Goal: Task Accomplishment & Management: Manage account settings

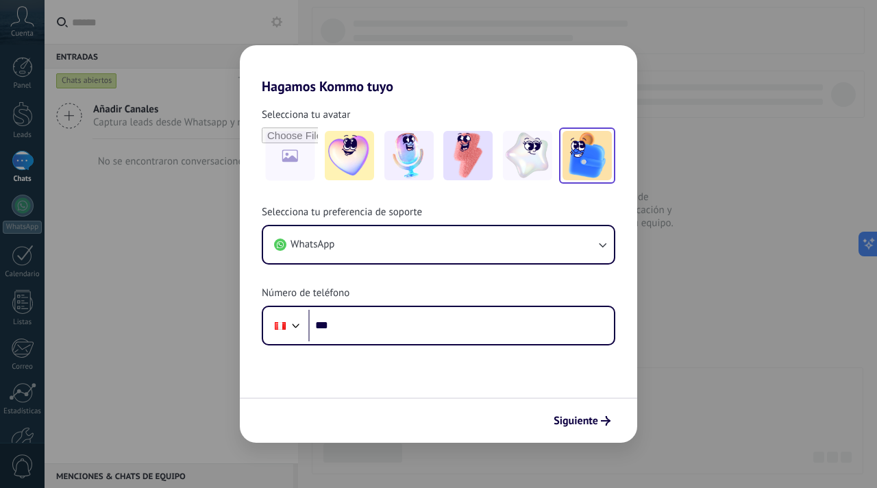
click at [584, 161] on img at bounding box center [586, 155] width 49 height 49
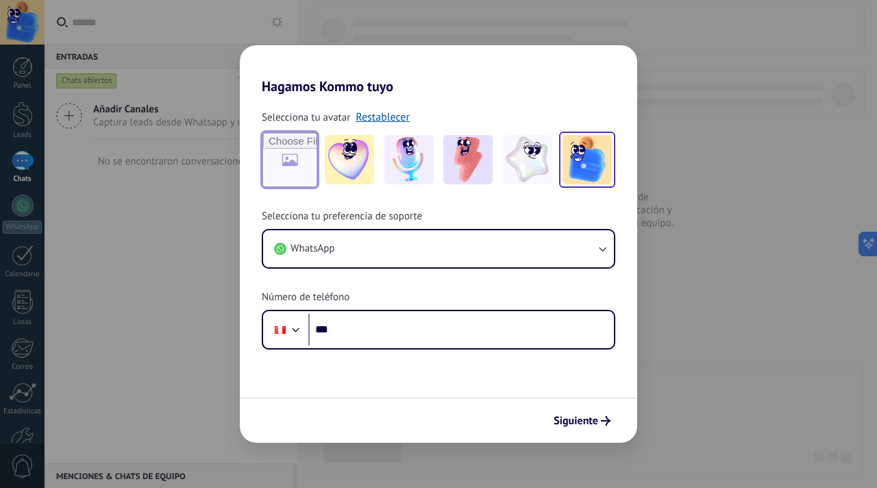
click at [288, 157] on input "file" at bounding box center [289, 159] width 53 height 53
click at [686, 322] on div "Hagamos Kommo tuyo Selecciona tu avatar Restablecer Selecciona tu preferencia d…" at bounding box center [438, 244] width 877 height 488
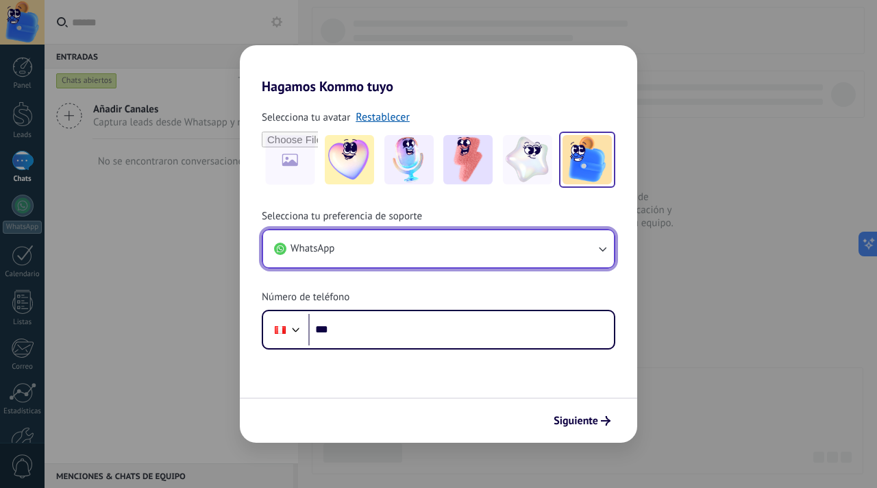
click at [573, 248] on button "WhatsApp" at bounding box center [438, 248] width 351 height 37
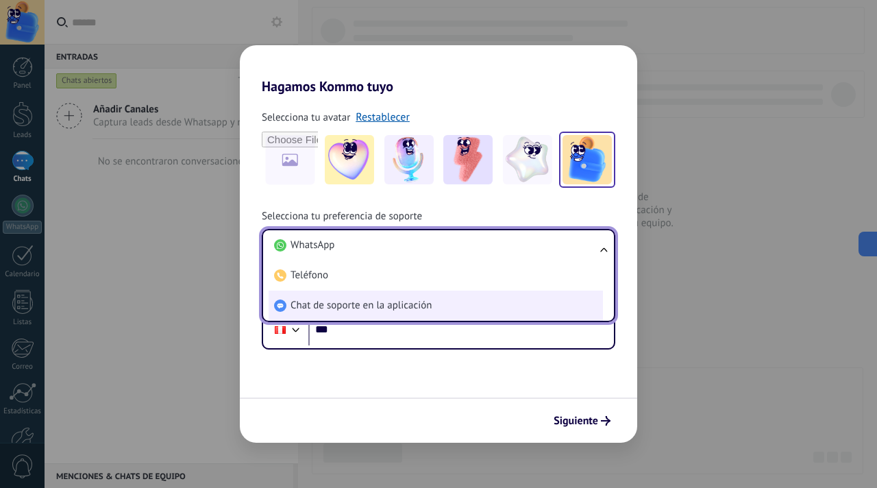
click at [561, 292] on li "Chat de soporte en la aplicación" at bounding box center [435, 305] width 334 height 30
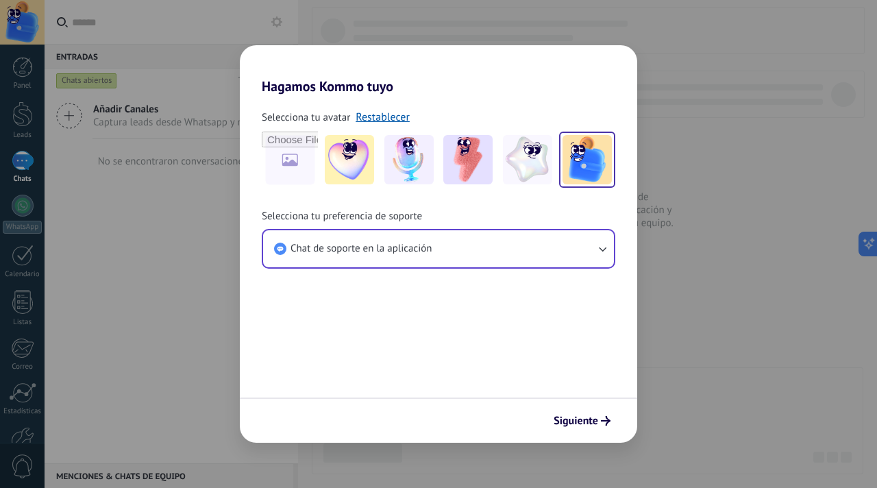
click at [551, 312] on form "Selecciona tu avatar Restablecer Selecciona tu preferencia de soporte Chat de s…" at bounding box center [438, 269] width 397 height 348
click at [586, 416] on span "Siguiente" at bounding box center [575, 421] width 45 height 10
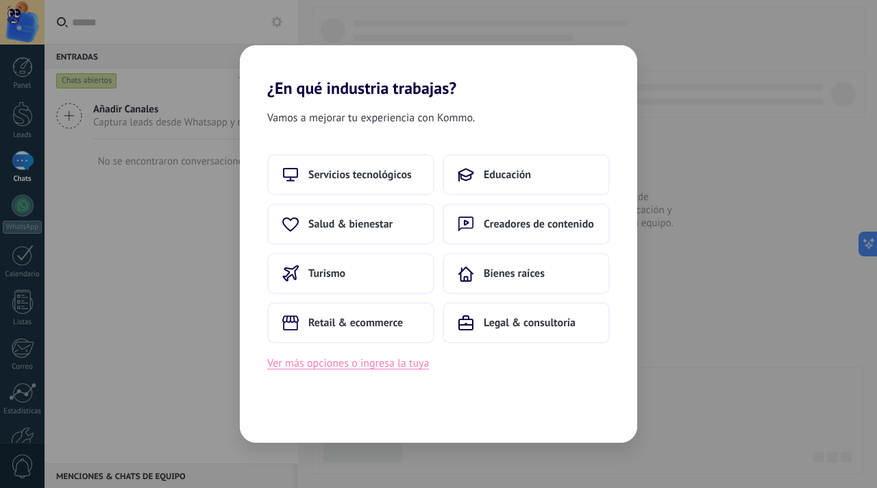
click at [408, 368] on button "Ver más opciones o ingresa la tuya" at bounding box center [348, 363] width 162 height 18
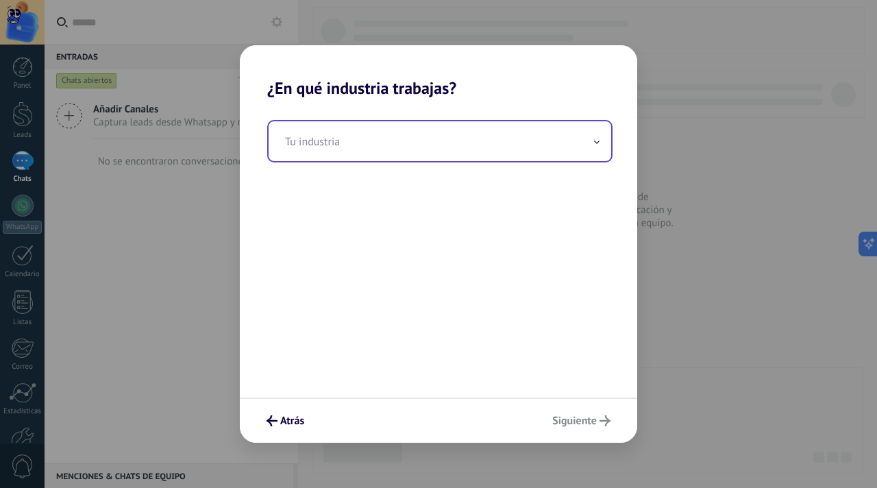
click at [464, 159] on input "text" at bounding box center [439, 141] width 342 height 40
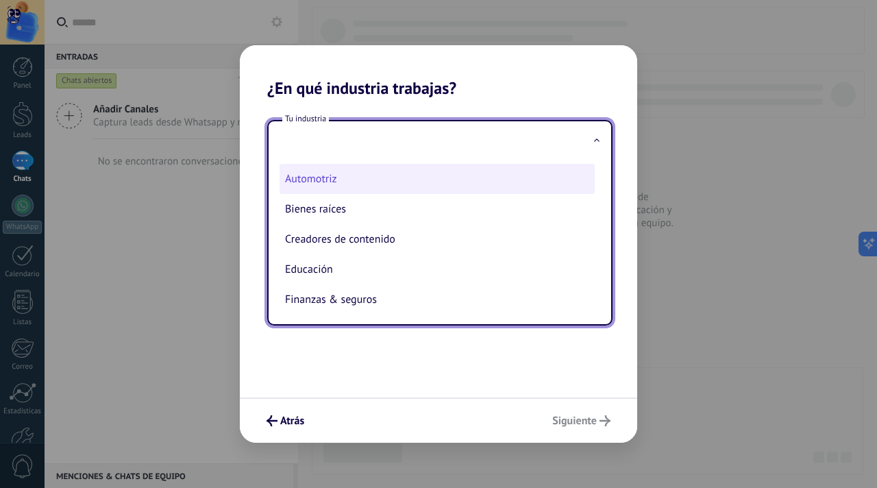
click at [434, 175] on li "Automotriz" at bounding box center [436, 179] width 315 height 30
type input "**********"
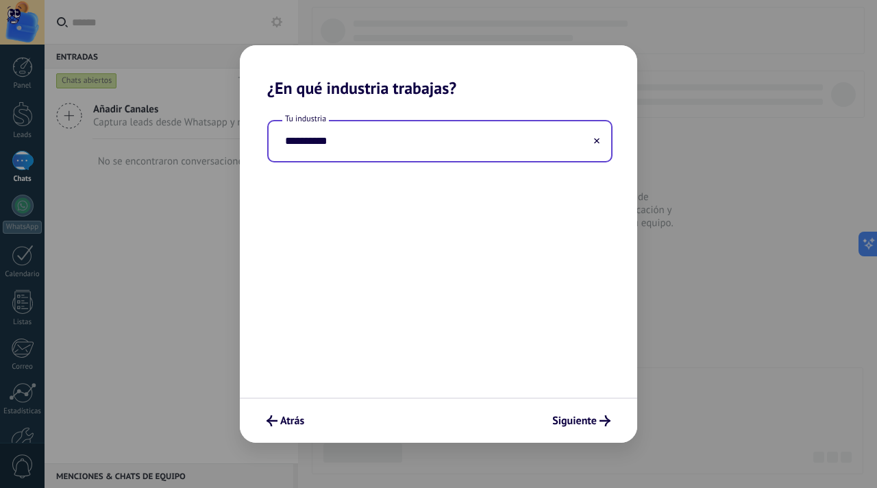
click at [579, 401] on div "Atrás Siguiente" at bounding box center [438, 419] width 397 height 45
click at [579, 429] on button "Siguiente" at bounding box center [581, 420] width 71 height 23
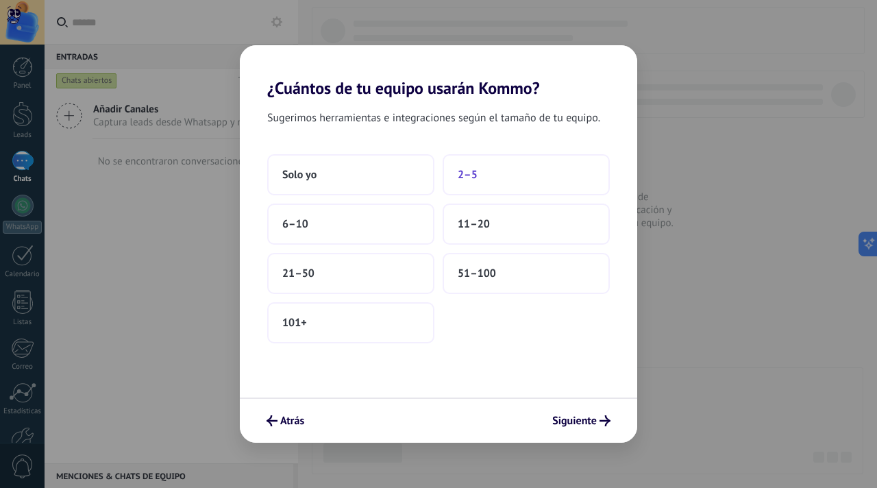
click at [458, 173] on span "2–5" at bounding box center [468, 175] width 20 height 14
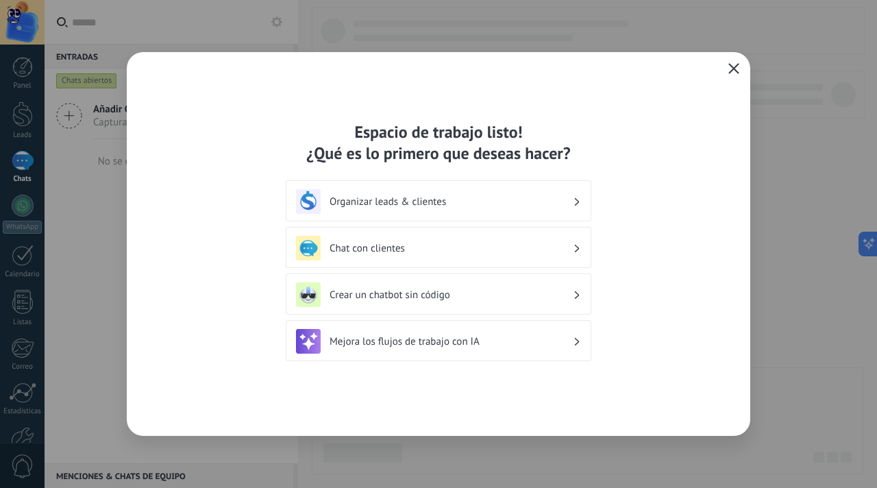
click at [521, 240] on div "Chat con clientes" at bounding box center [438, 248] width 285 height 25
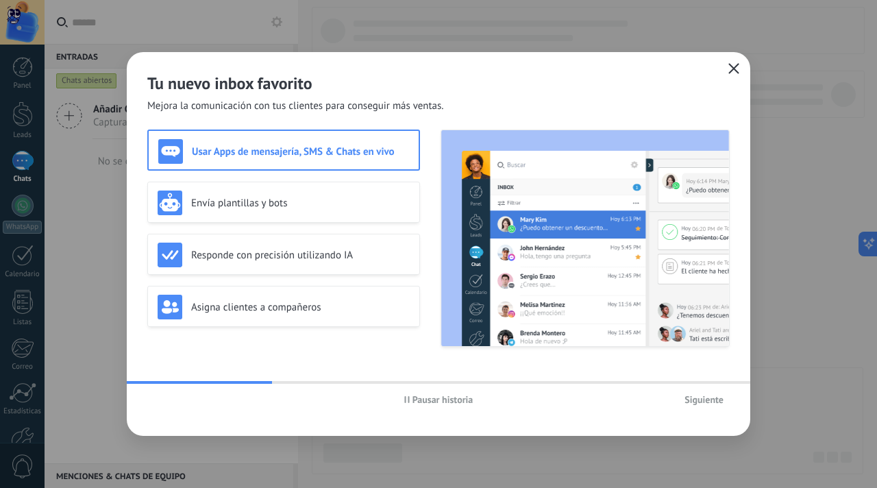
click at [730, 73] on icon "button" at bounding box center [733, 68] width 11 height 11
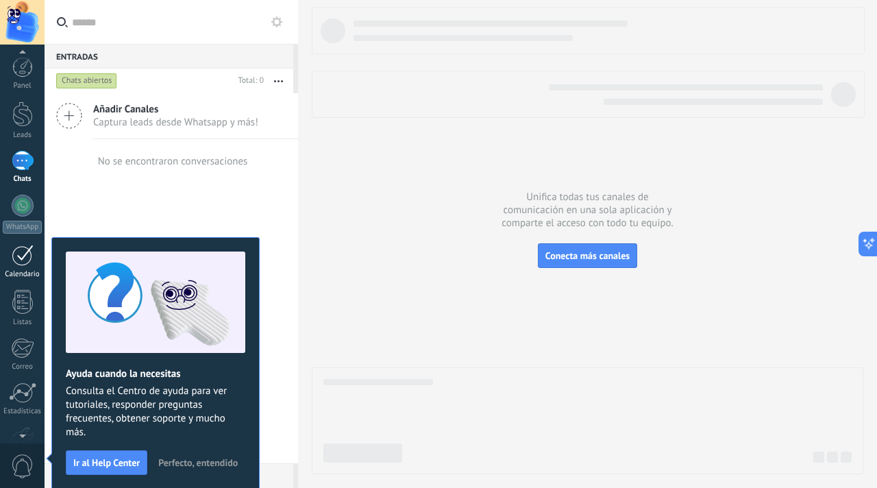
scroll to position [82, 0]
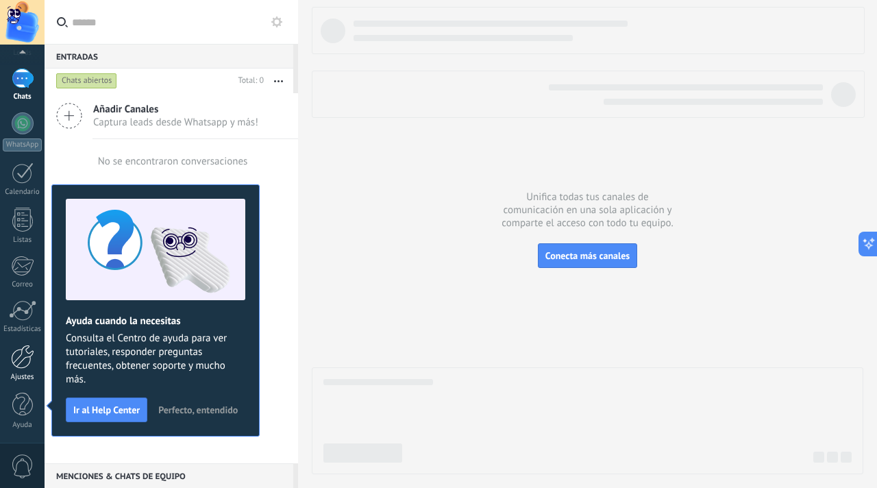
click at [18, 374] on div "Ajustes" at bounding box center [23, 377] width 40 height 9
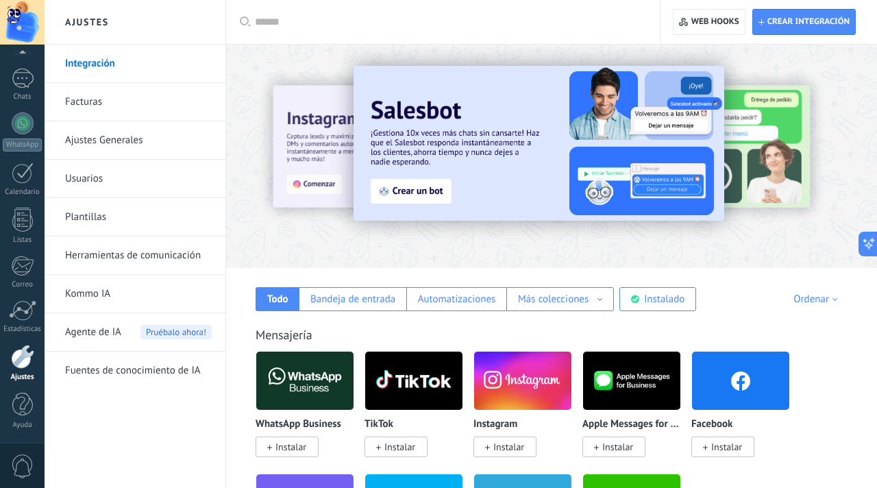
click at [141, 102] on link "Facturas" at bounding box center [138, 102] width 147 height 38
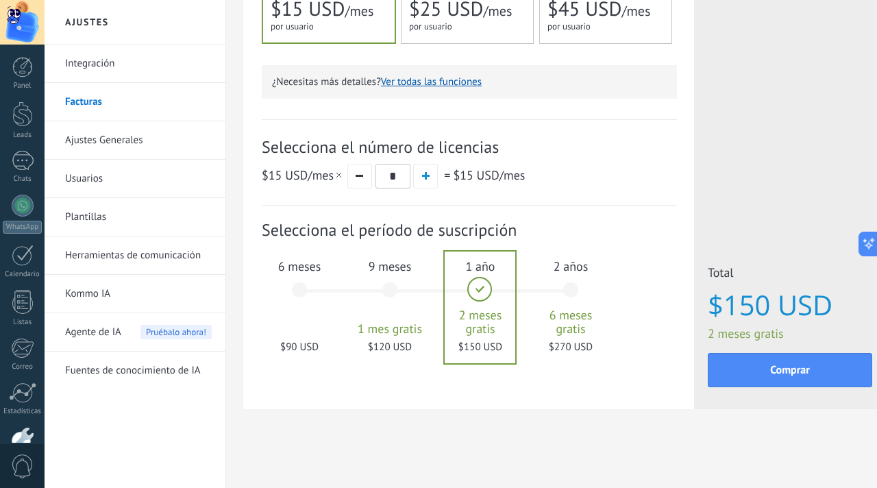
click at [308, 279] on div "6 meses $90 USD" at bounding box center [299, 296] width 74 height 97
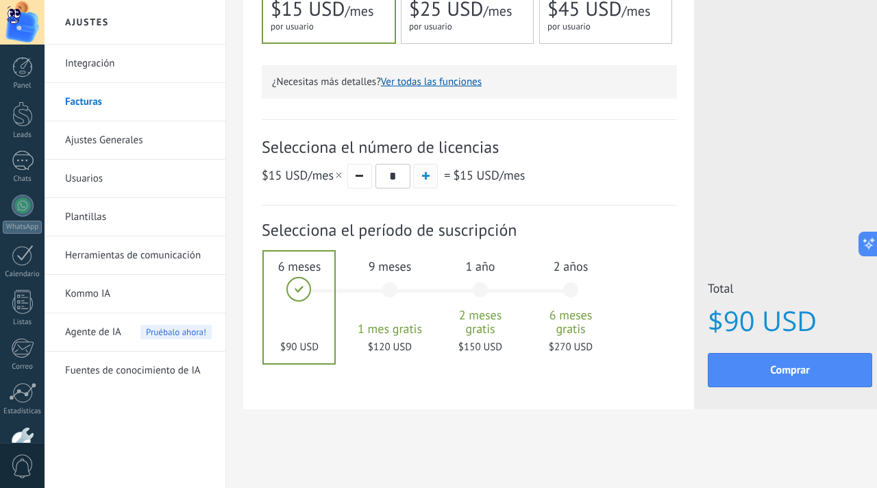
click at [424, 175] on span "button" at bounding box center [426, 176] width 8 height 8
click at [359, 175] on span "button" at bounding box center [359, 176] width 8 height 2
type input "*"
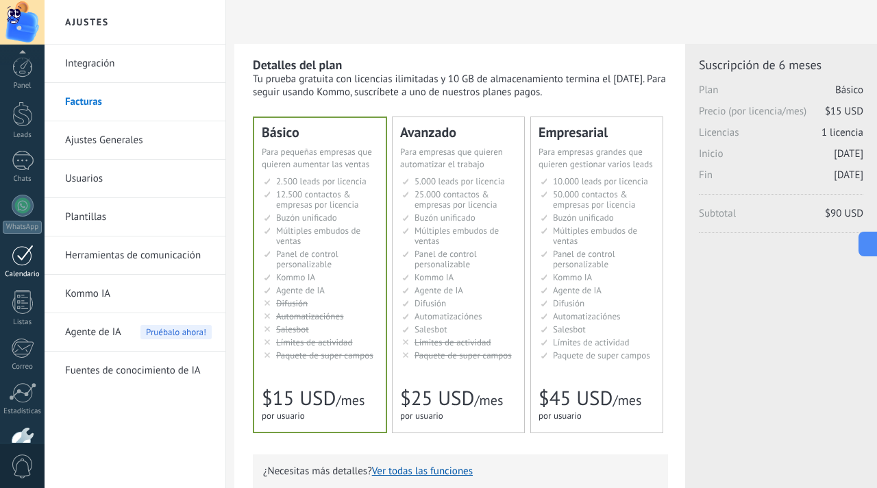
scroll to position [82, 0]
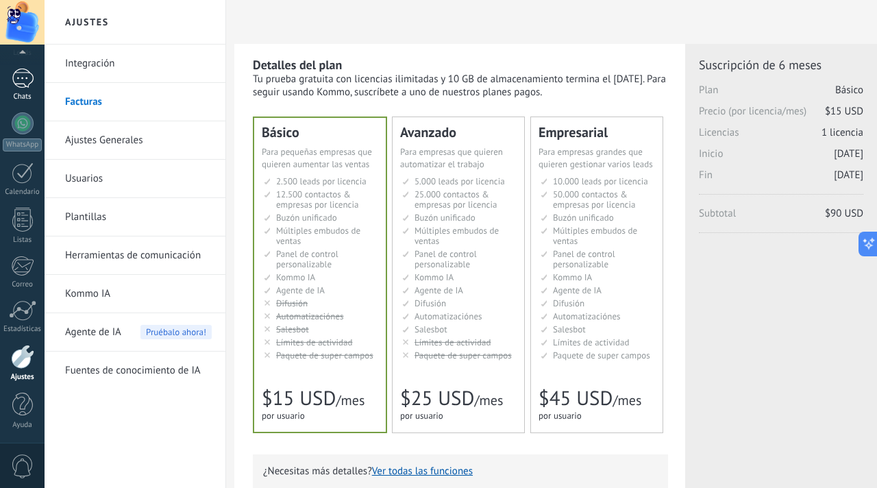
click at [12, 77] on div at bounding box center [23, 78] width 22 height 20
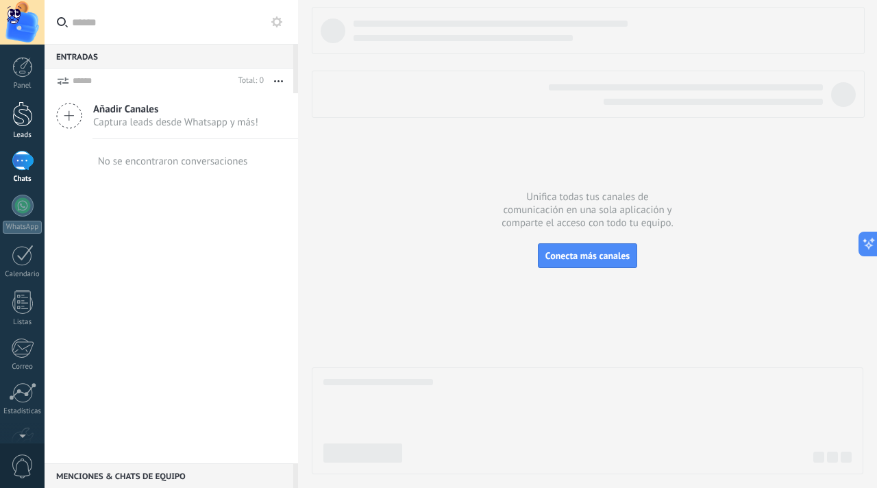
click at [27, 108] on div at bounding box center [22, 113] width 21 height 25
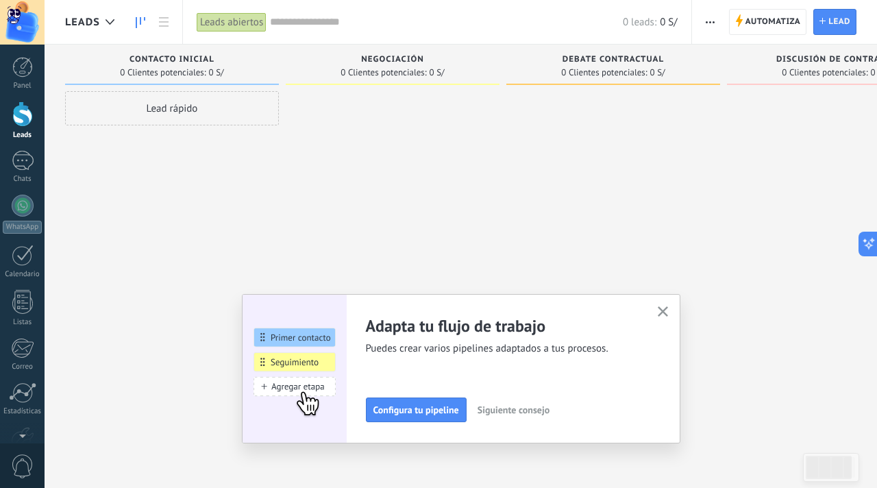
click at [661, 313] on icon "button" at bounding box center [663, 311] width 10 height 10
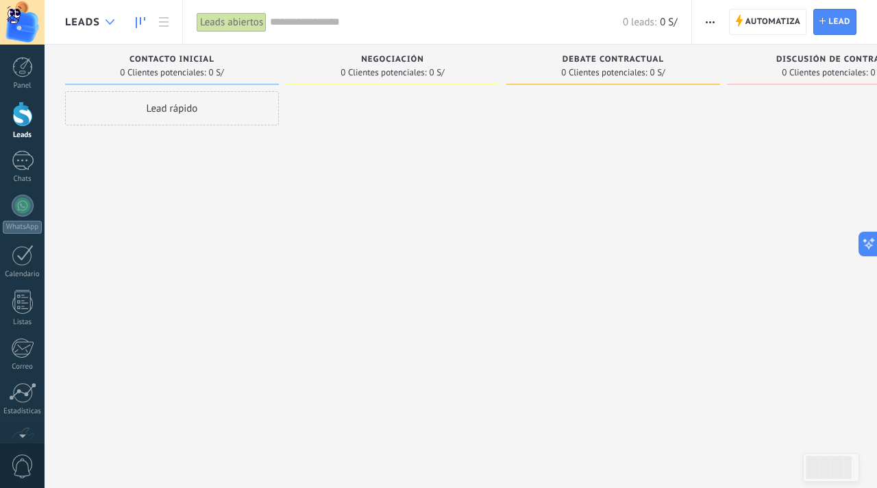
click at [99, 23] on div at bounding box center [110, 22] width 23 height 27
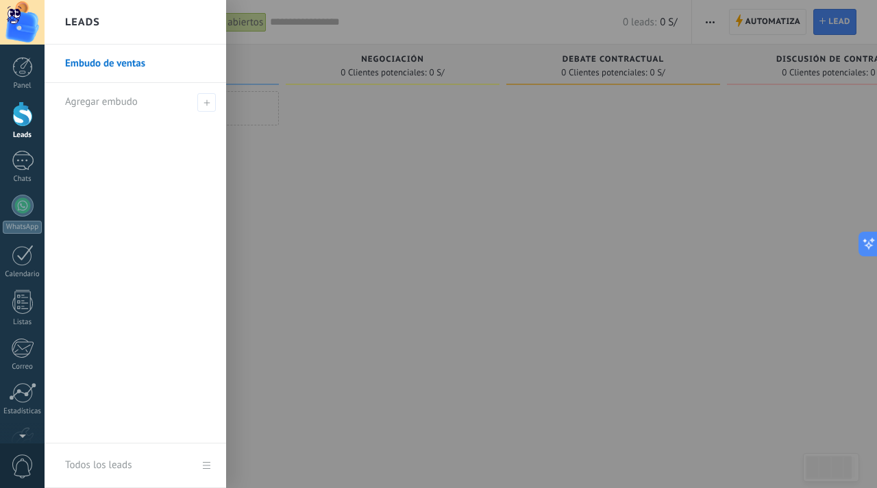
click at [121, 74] on link "Embudo de ventas" at bounding box center [138, 64] width 147 height 38
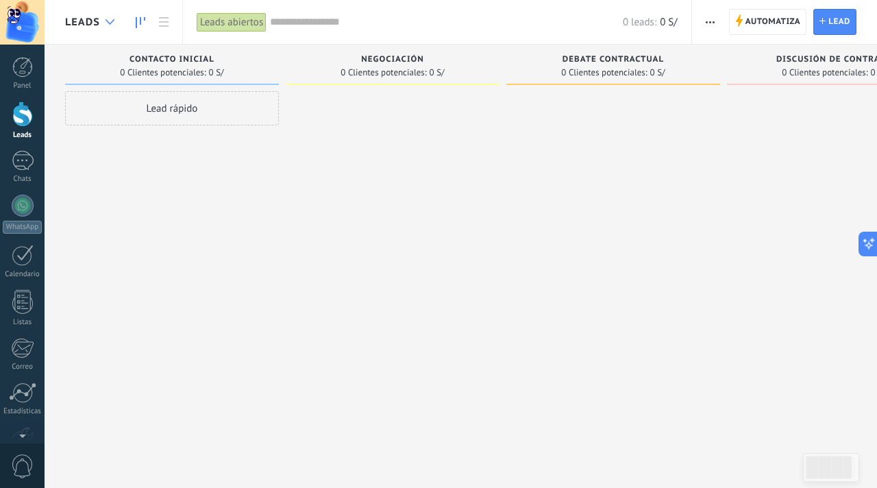
click at [108, 26] on div at bounding box center [110, 22] width 23 height 27
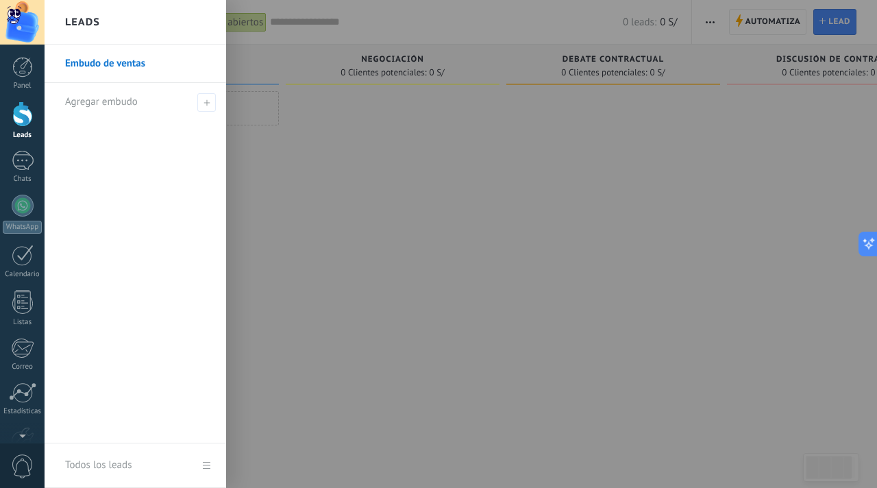
click at [296, 90] on div at bounding box center [483, 244] width 877 height 488
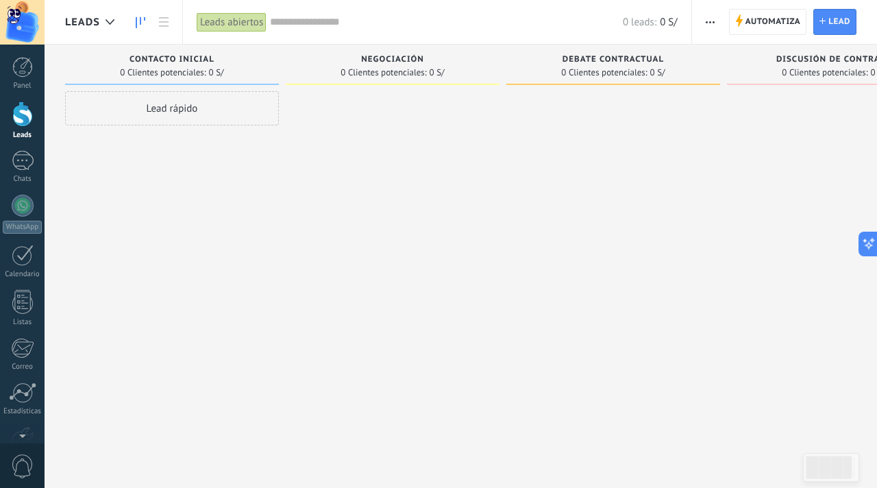
click at [716, 25] on button "button" at bounding box center [710, 22] width 20 height 26
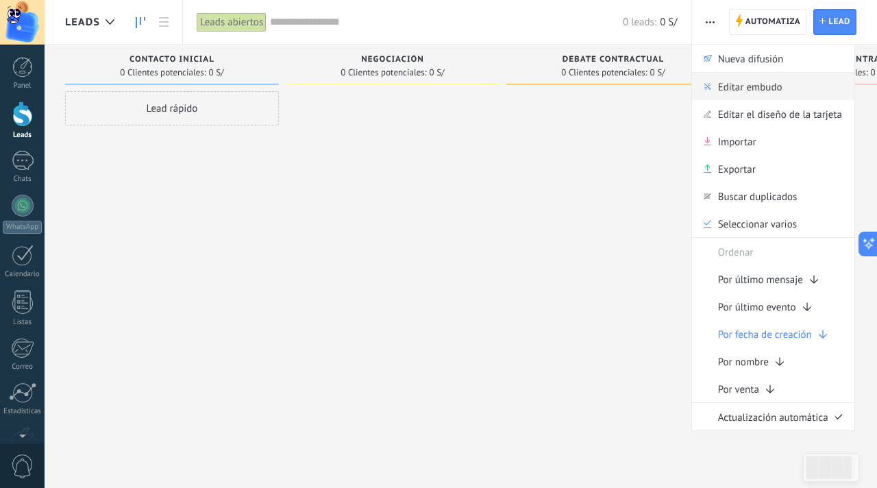
click at [716, 85] on div "Editar embudo" at bounding box center [773, 86] width 162 height 27
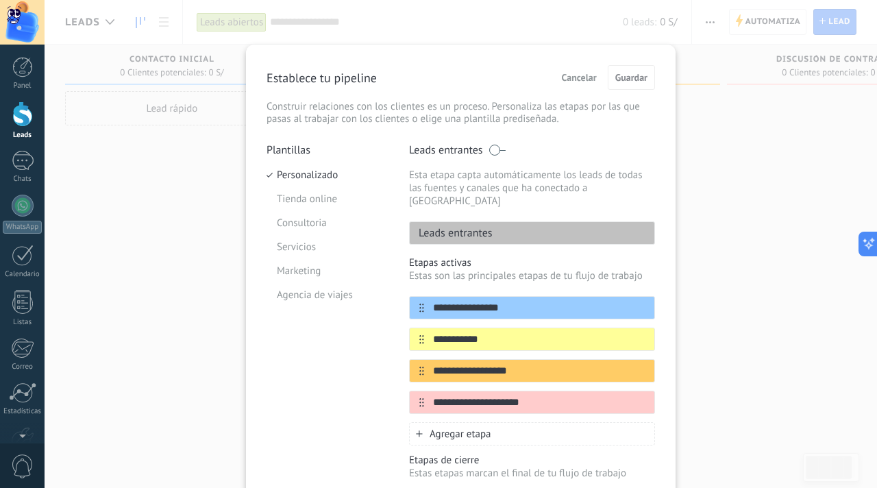
click at [599, 84] on button "Cancelar" at bounding box center [578, 77] width 47 height 21
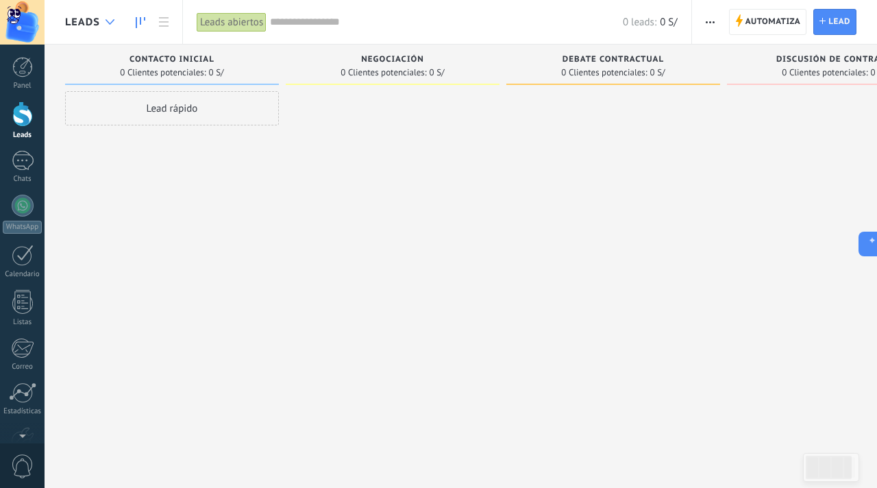
click at [112, 25] on div at bounding box center [110, 22] width 23 height 27
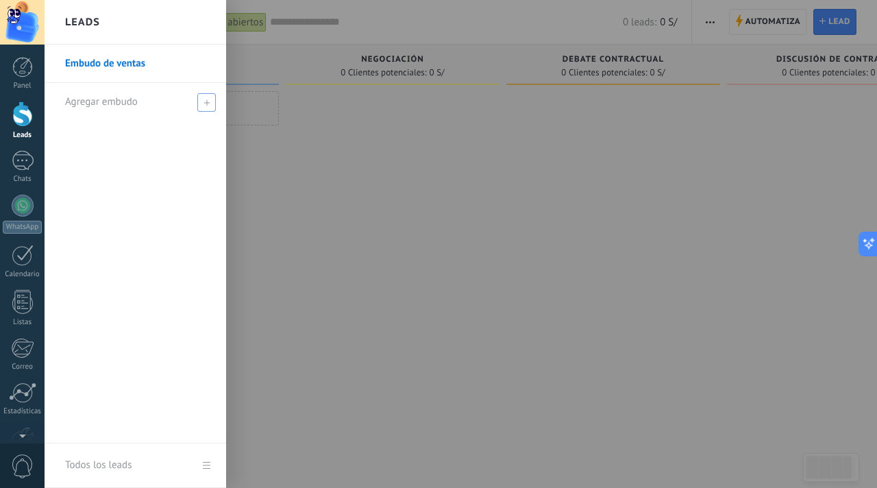
click at [201, 97] on span at bounding box center [206, 102] width 18 height 18
type input "********"
click at [205, 97] on span at bounding box center [208, 102] width 12 height 10
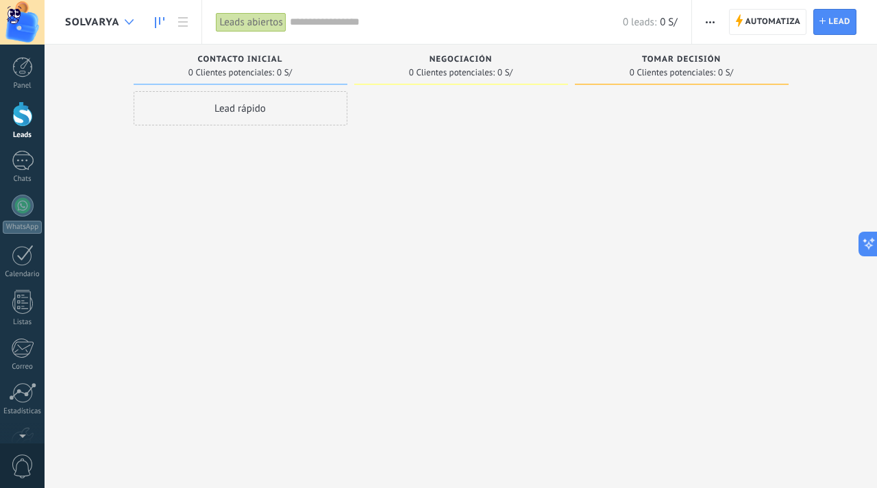
click at [130, 32] on div at bounding box center [129, 22] width 23 height 27
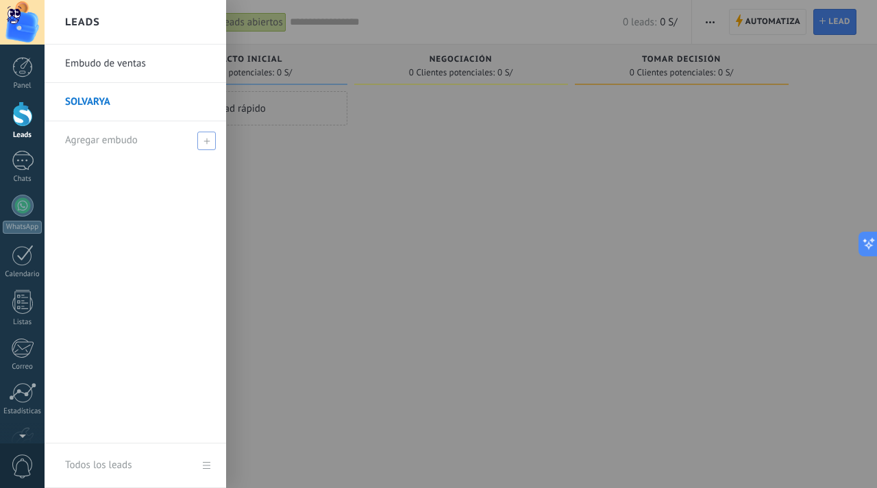
click at [118, 138] on span "Agregar embudo" at bounding box center [101, 140] width 73 height 13
type input "*"
type input "**********"
click at [212, 140] on span at bounding box center [208, 141] width 12 height 10
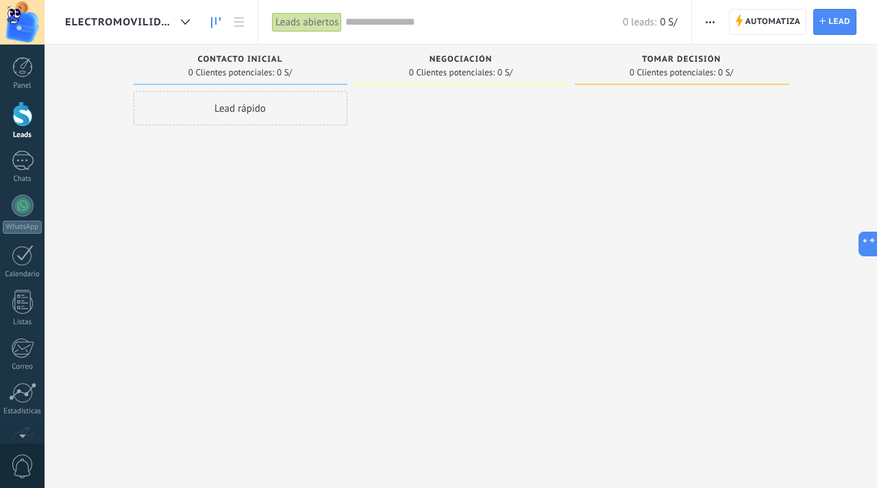
click at [714, 14] on button "button" at bounding box center [710, 22] width 20 height 26
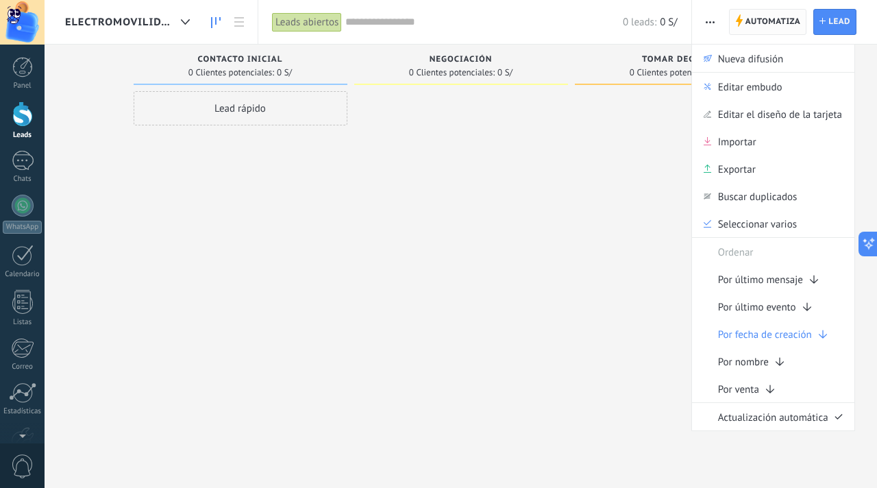
click at [745, 18] on span "Automatiza" at bounding box center [772, 22] width 55 height 25
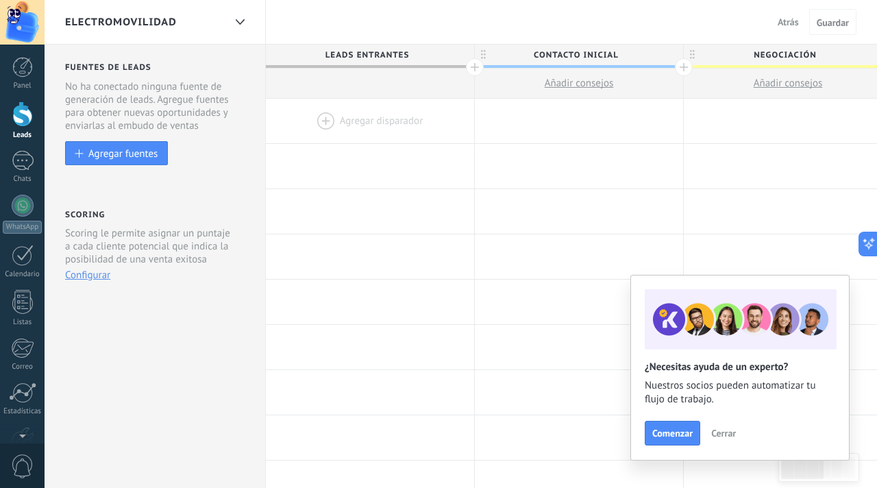
click at [779, 23] on span "Atrás" at bounding box center [787, 22] width 21 height 12
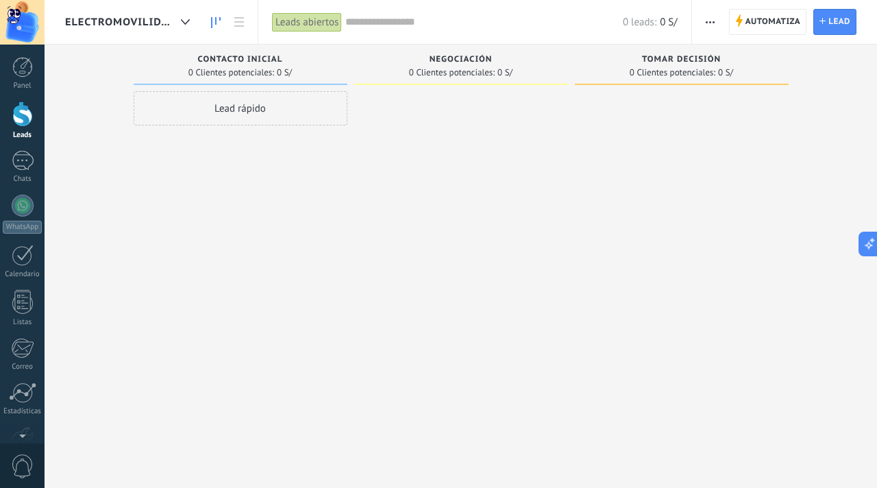
click at [720, 18] on div "Automatiza Nueva difusión Editar embudo Editar el diseño de la tarjeta Importar…" at bounding box center [710, 22] width 23 height 27
click at [708, 25] on span "button" at bounding box center [709, 22] width 9 height 26
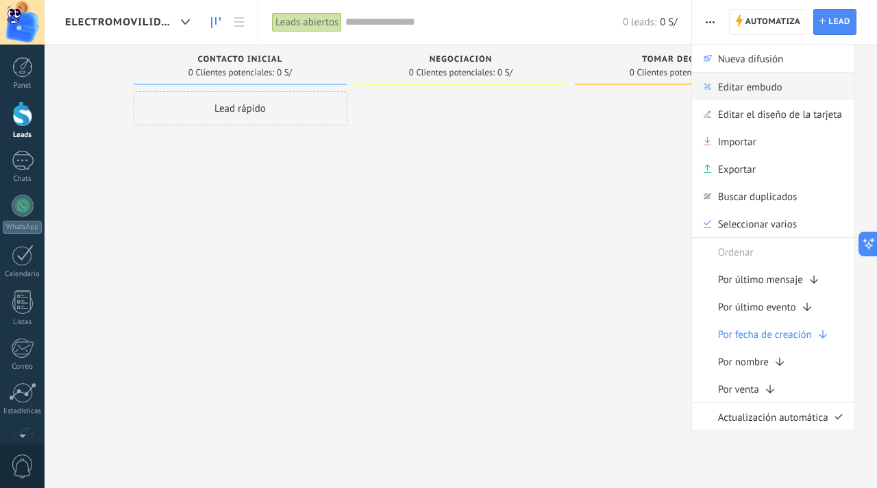
click at [751, 89] on span "Editar embudo" at bounding box center [750, 86] width 64 height 27
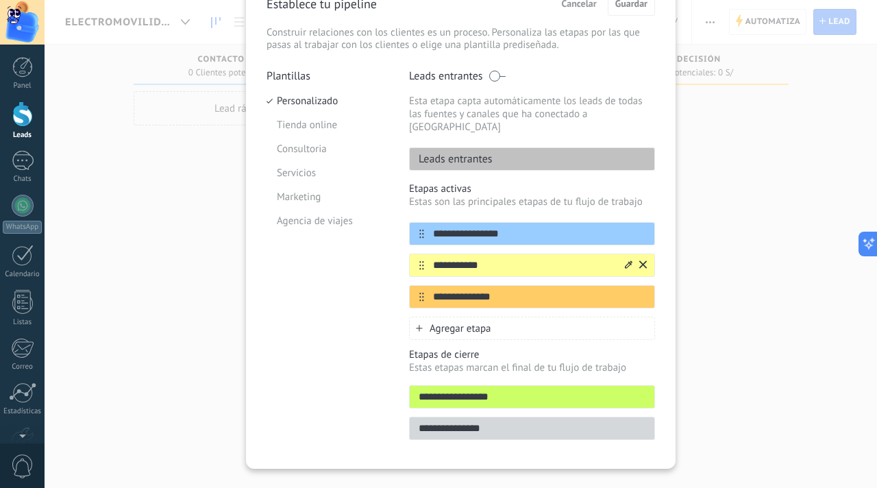
scroll to position [86, 0]
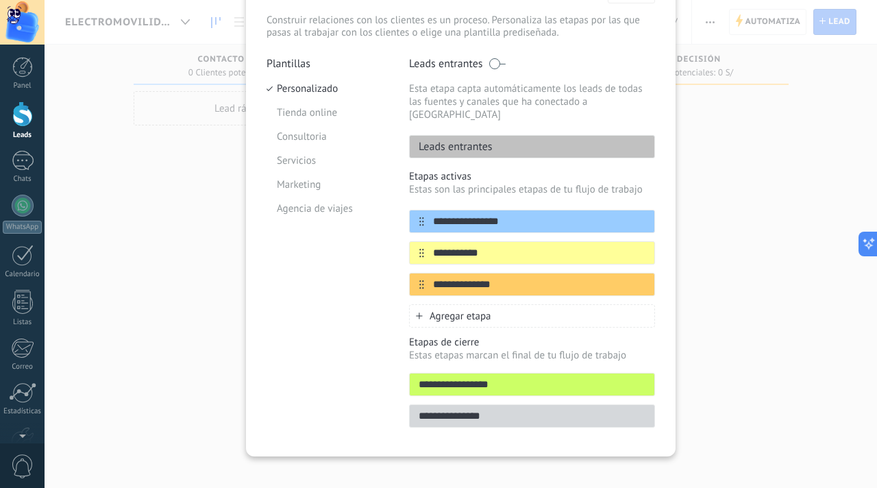
click at [508, 377] on input "**********" at bounding box center [532, 384] width 245 height 14
type input "*"
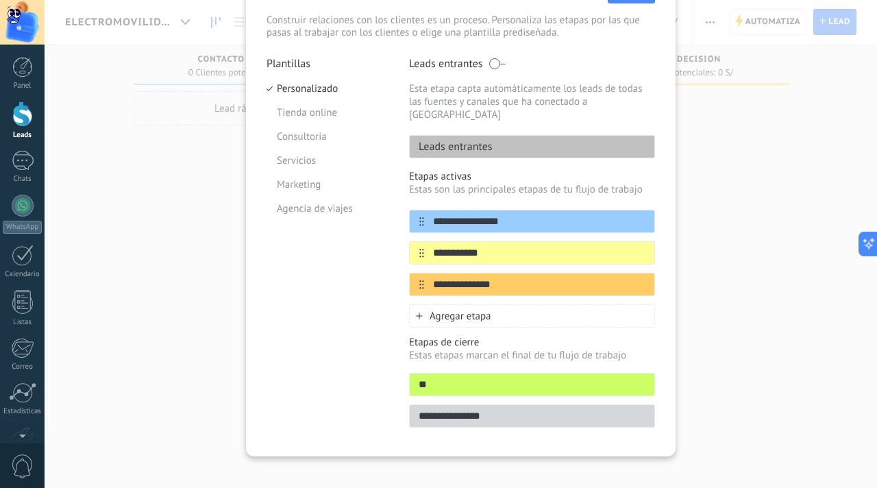
type input "*"
type input "*******"
click at [499, 409] on input "**********" at bounding box center [532, 416] width 245 height 14
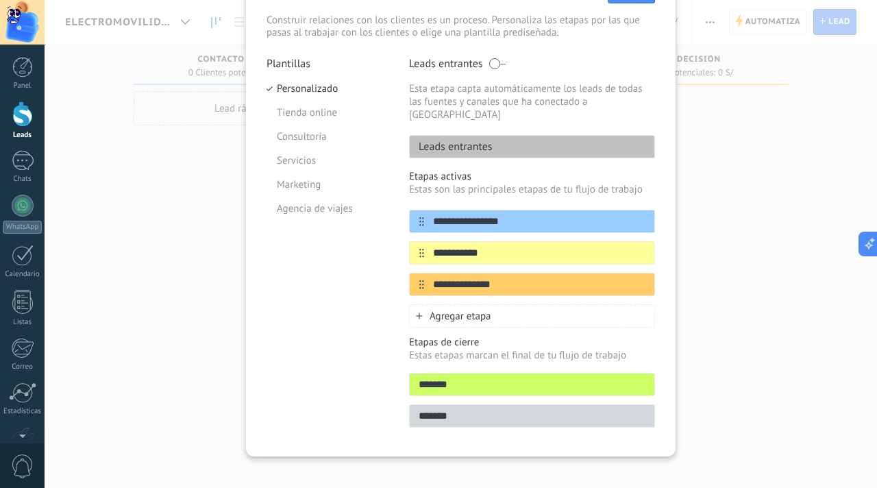
type input "*******"
click at [536, 314] on div "Agregar etapa" at bounding box center [532, 315] width 246 height 23
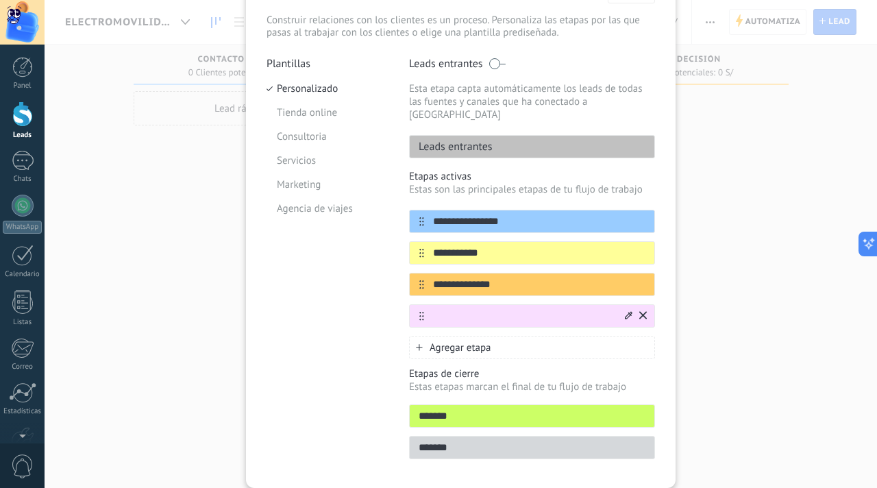
click at [641, 311] on icon at bounding box center [643, 315] width 8 height 8
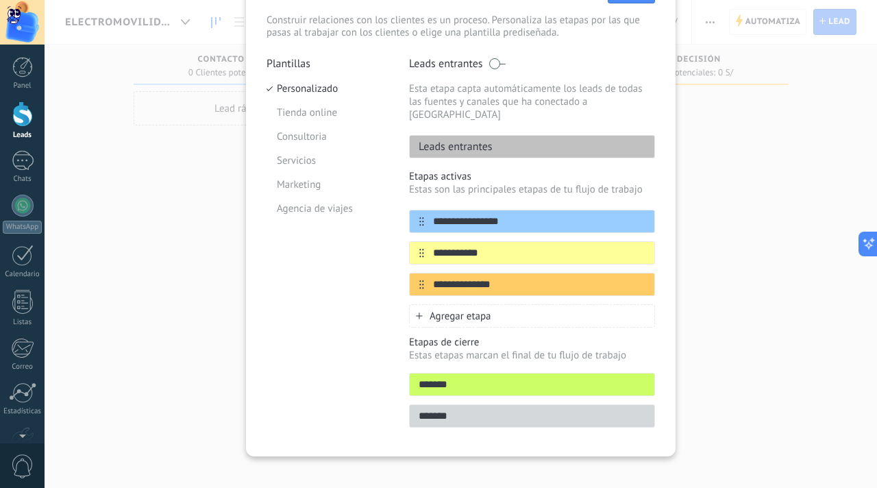
click at [512, 136] on div "Leads entrantes" at bounding box center [532, 146] width 246 height 23
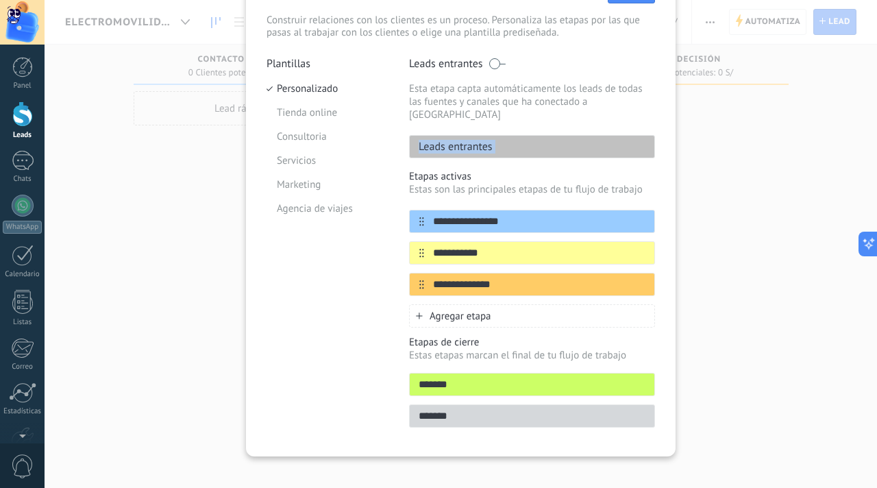
click at [508, 146] on div "**********" at bounding box center [532, 246] width 246 height 379
drag, startPoint x: 518, startPoint y: 210, endPoint x: 427, endPoint y: 208, distance: 90.4
click at [427, 214] on input "**********" at bounding box center [523, 221] width 199 height 14
type input "**********"
drag, startPoint x: 507, startPoint y: 236, endPoint x: 431, endPoint y: 242, distance: 76.2
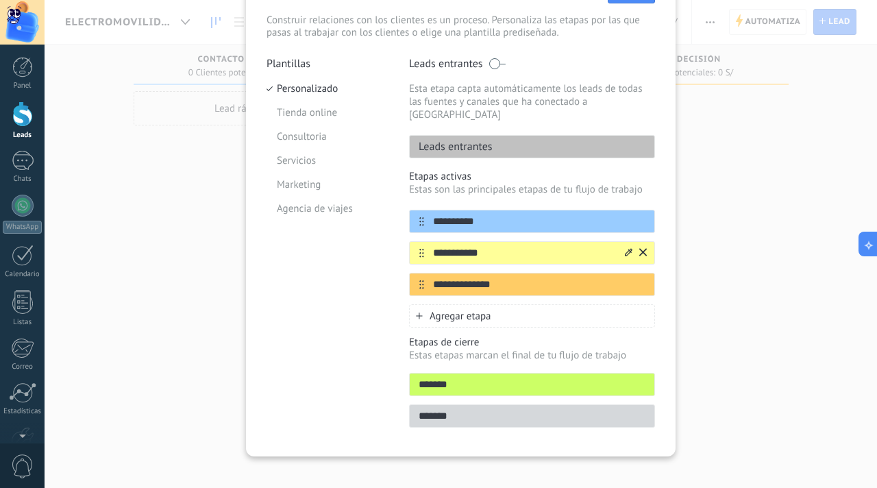
click at [431, 246] on input "**********" at bounding box center [523, 253] width 199 height 14
type input "******"
drag, startPoint x: 509, startPoint y: 273, endPoint x: 428, endPoint y: 270, distance: 80.9
click at [428, 277] on input "**********" at bounding box center [523, 284] width 199 height 14
type input "**********"
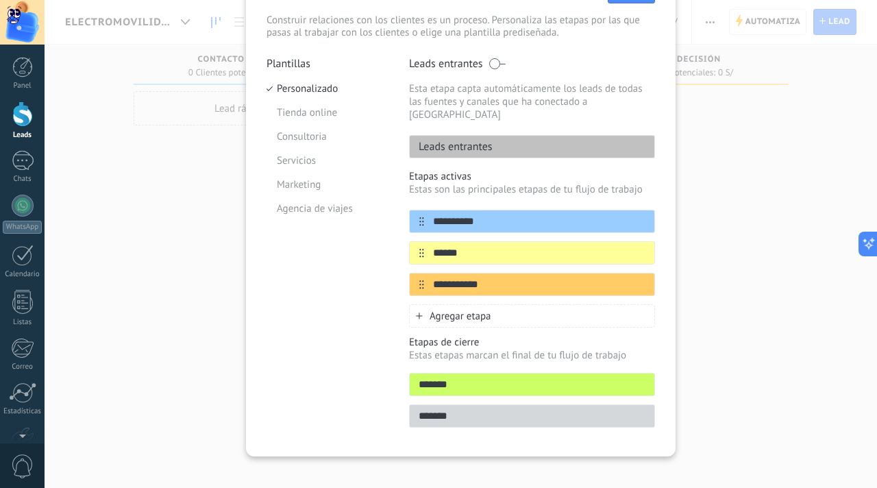
click at [482, 310] on span "Agregar etapa" at bounding box center [460, 316] width 62 height 13
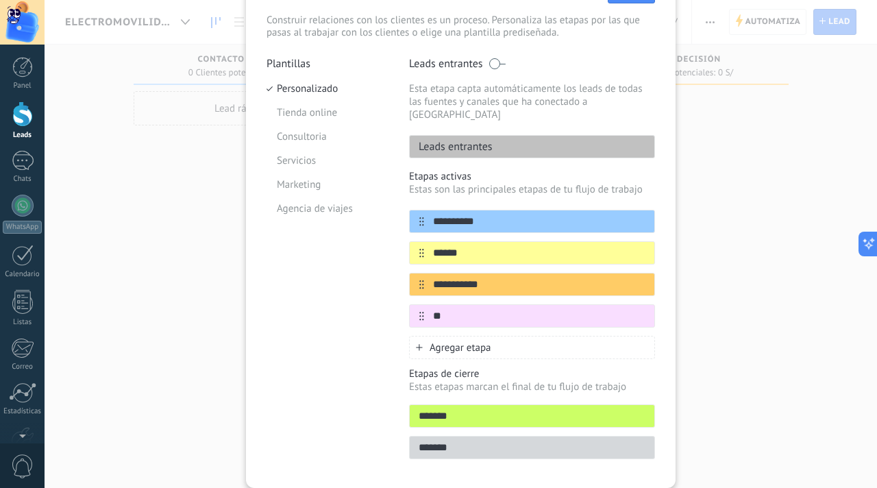
type input "*"
type input "****"
click at [749, 302] on div "**********" at bounding box center [461, 244] width 832 height 488
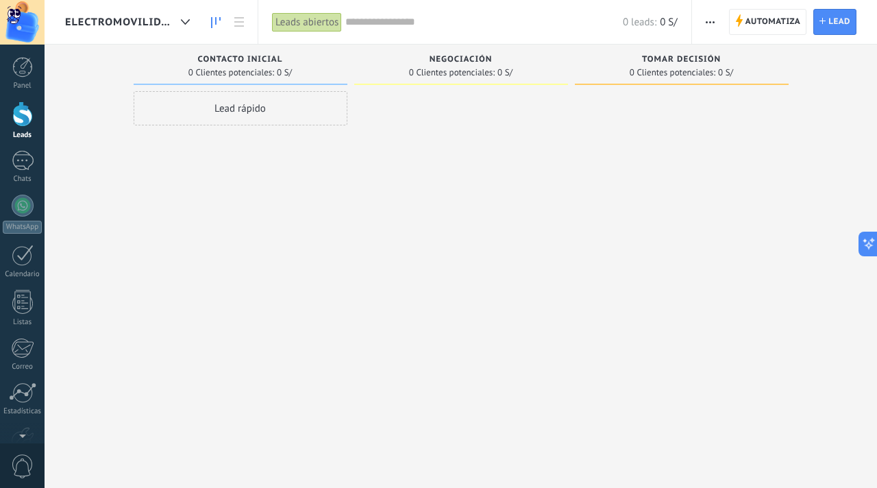
scroll to position [0, 0]
click at [711, 18] on span "button" at bounding box center [709, 22] width 9 height 26
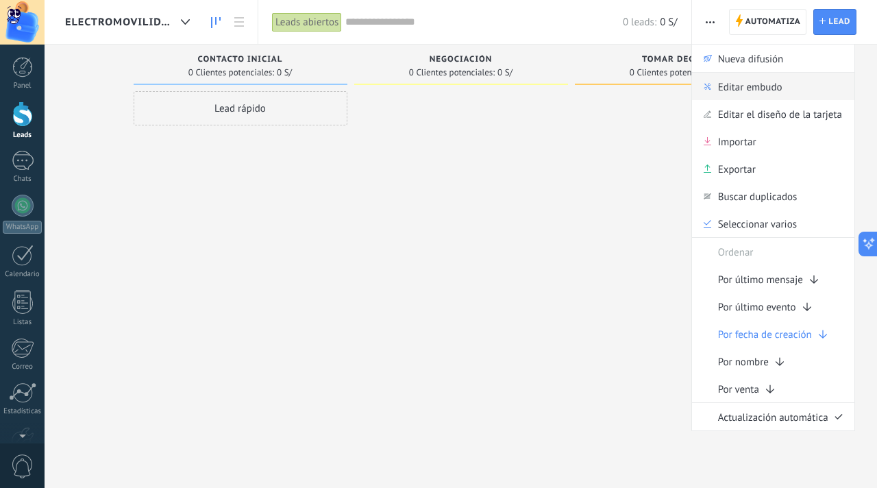
click at [720, 86] on span "Editar embudo" at bounding box center [750, 86] width 64 height 27
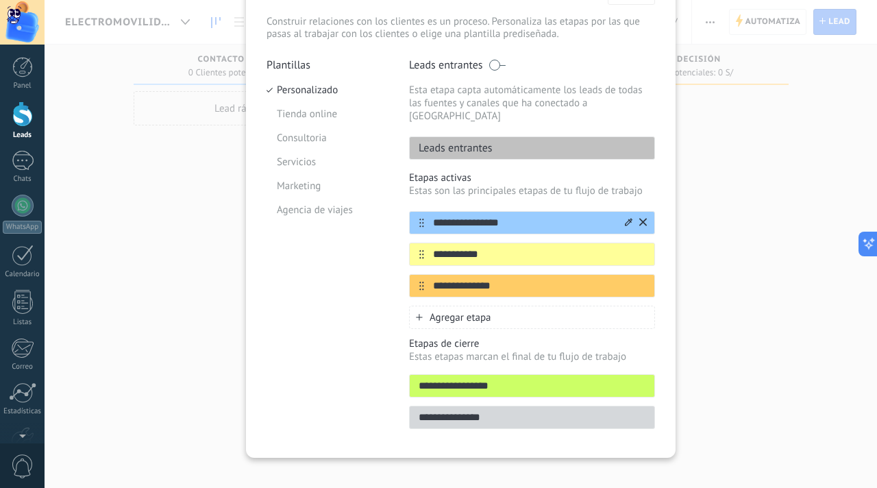
scroll to position [86, 0]
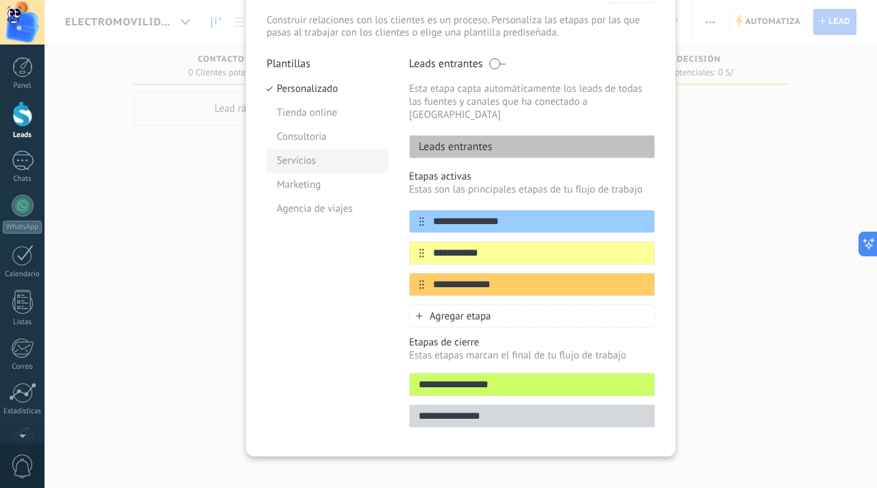
click at [307, 160] on li "Servicios" at bounding box center [327, 161] width 122 height 24
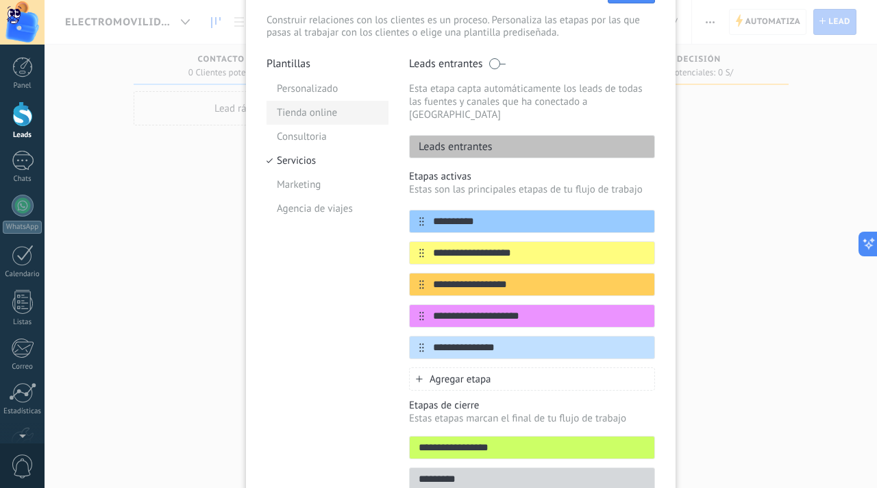
click at [328, 110] on li "Tienda online" at bounding box center [327, 113] width 122 height 24
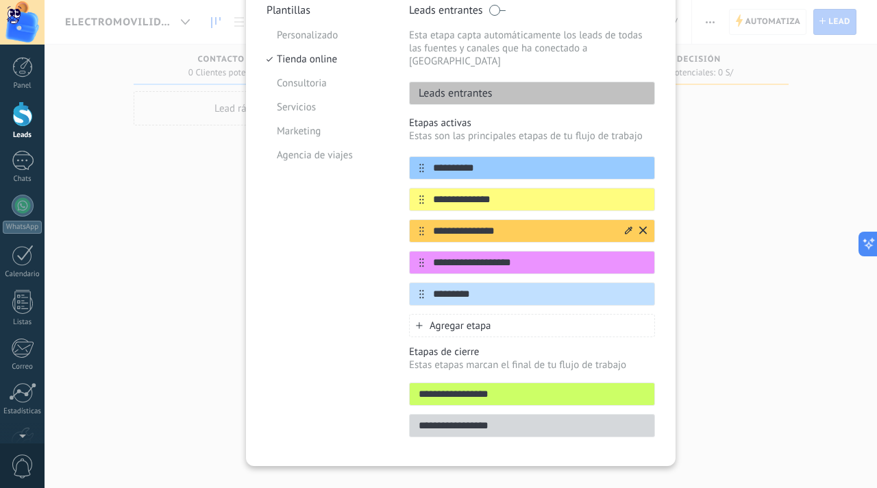
scroll to position [141, 0]
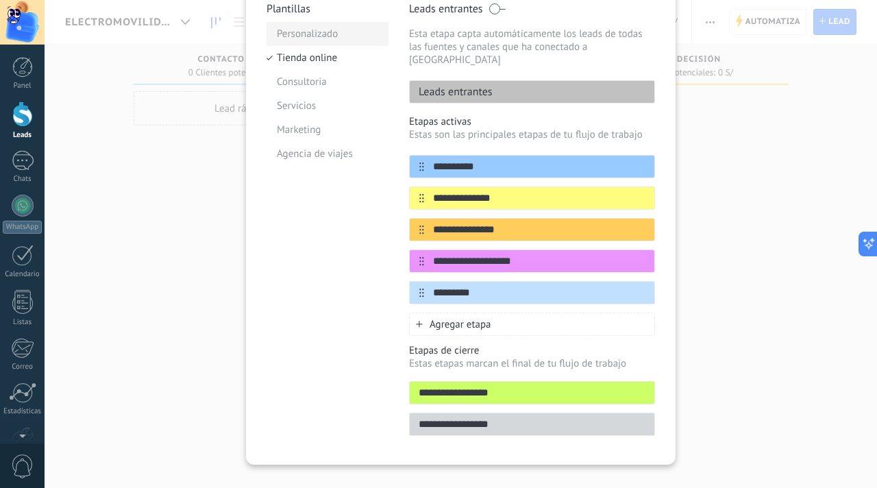
click at [342, 37] on li "Personalizado" at bounding box center [327, 34] width 122 height 24
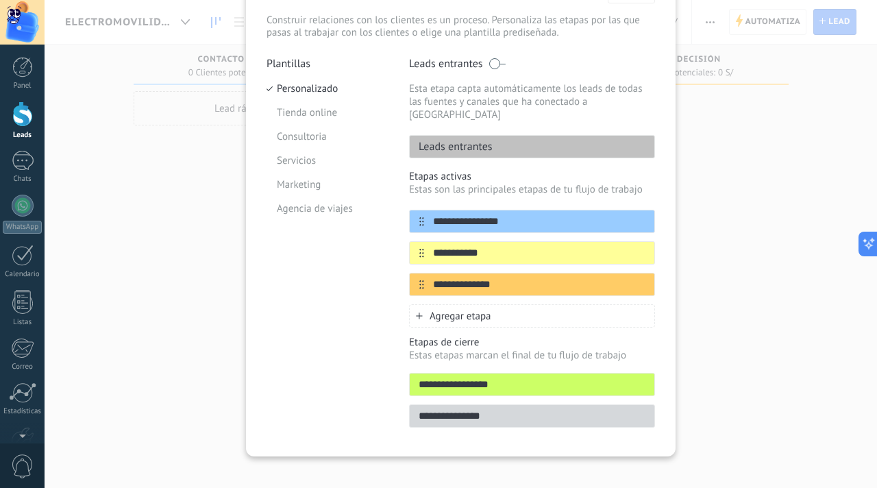
click at [497, 63] on span at bounding box center [496, 63] width 17 height 11
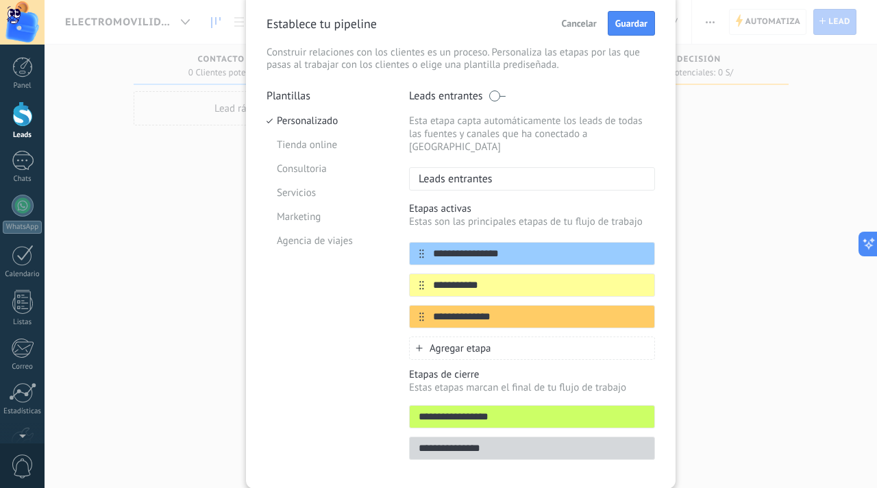
scroll to position [48, 0]
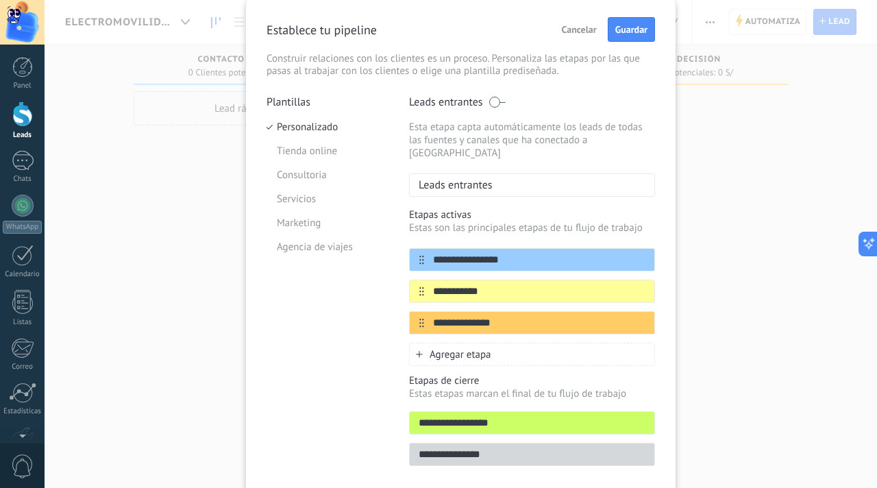
click at [495, 108] on label "Leads entrantes" at bounding box center [457, 102] width 97 height 14
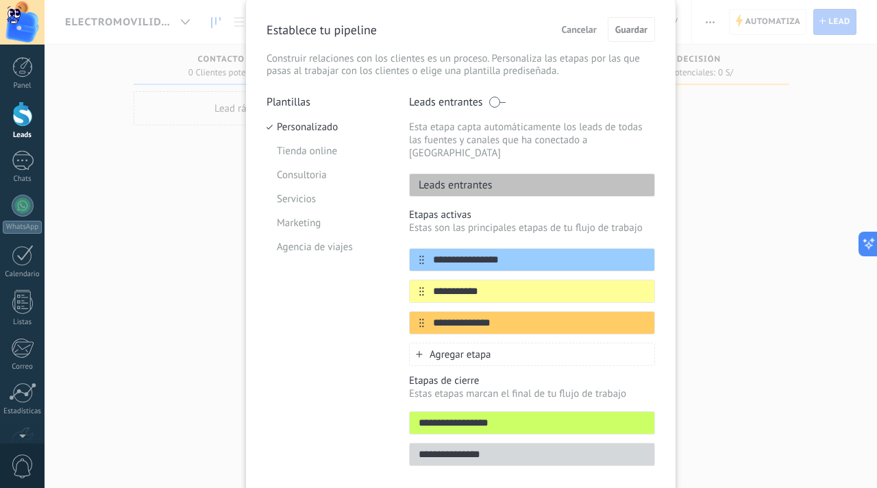
scroll to position [86, 0]
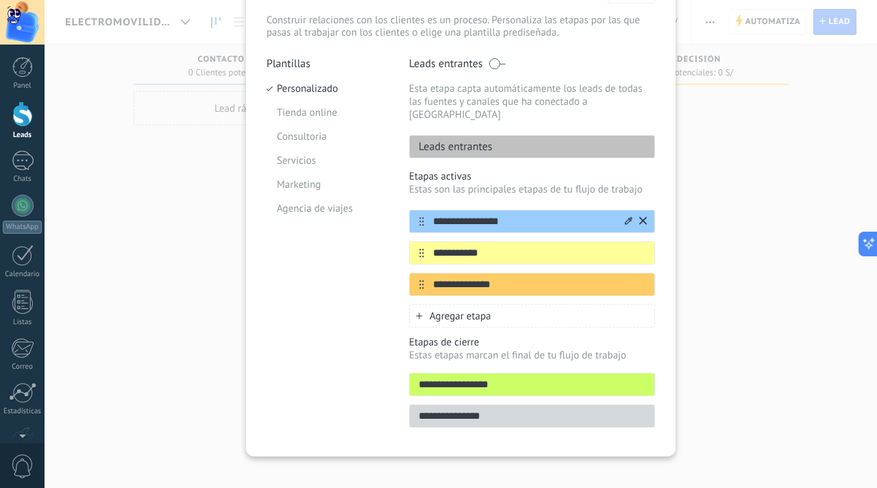
click at [503, 214] on input "**********" at bounding box center [523, 221] width 199 height 14
type input "**********"
click at [486, 246] on input "**********" at bounding box center [523, 253] width 199 height 14
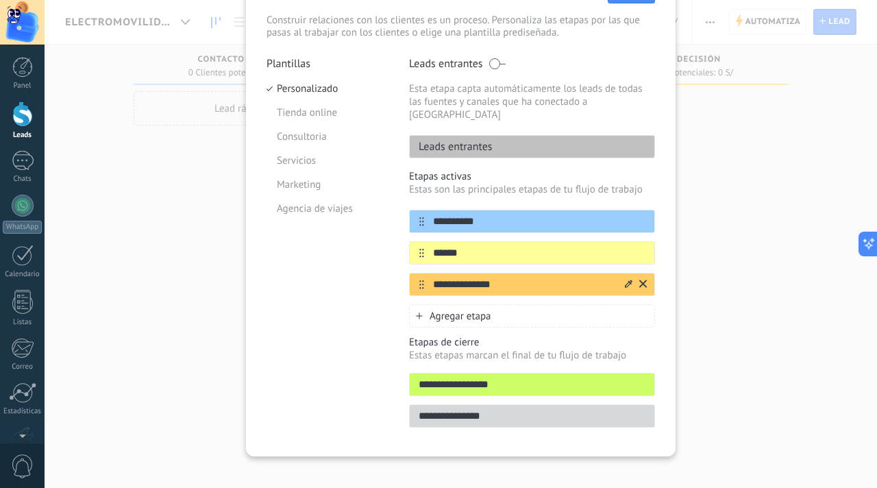
type input "******"
drag, startPoint x: 502, startPoint y: 273, endPoint x: 431, endPoint y: 268, distance: 70.7
click at [431, 277] on input "**********" at bounding box center [523, 284] width 199 height 14
type input "**********"
click at [449, 312] on div "Agregar etapa" at bounding box center [532, 315] width 246 height 23
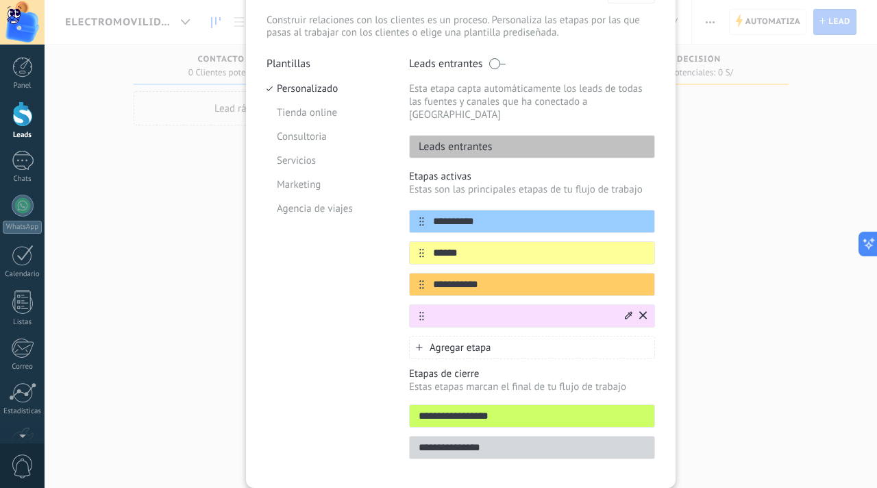
click at [460, 309] on input "text" at bounding box center [523, 316] width 199 height 14
type input "*****"
click at [487, 409] on input "**********" at bounding box center [532, 416] width 245 height 14
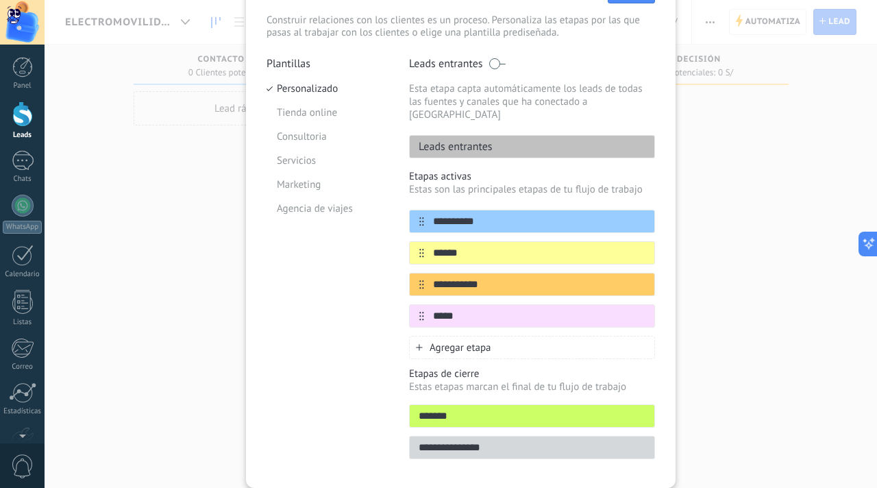
type input "*******"
click at [490, 440] on input "**********" at bounding box center [532, 447] width 245 height 14
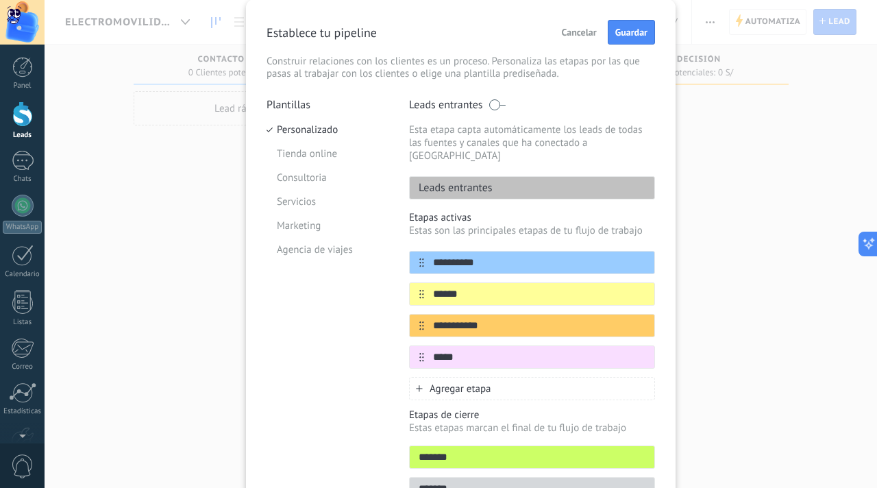
scroll to position [0, 0]
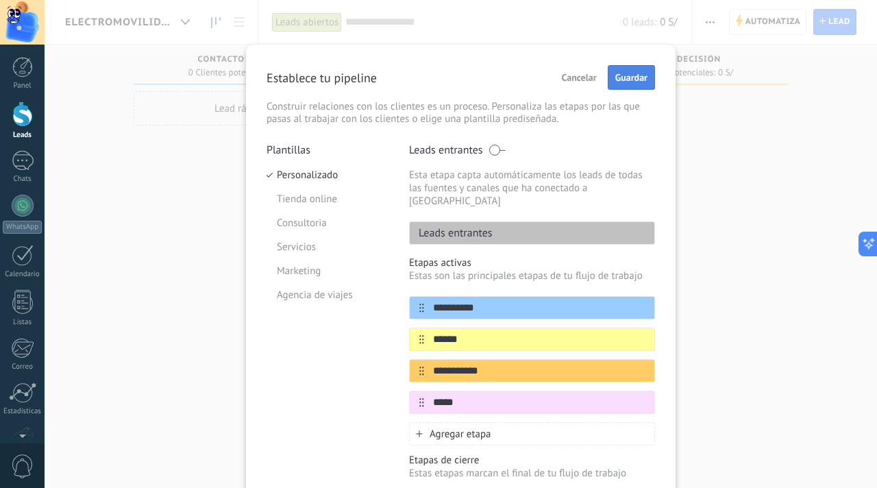
type input "*******"
click at [637, 82] on span "Guardar" at bounding box center [631, 78] width 32 height 10
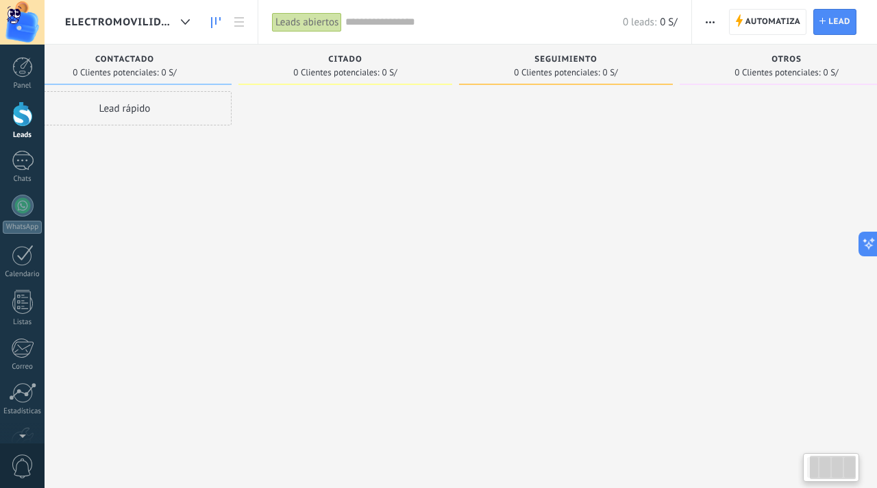
scroll to position [0, 84]
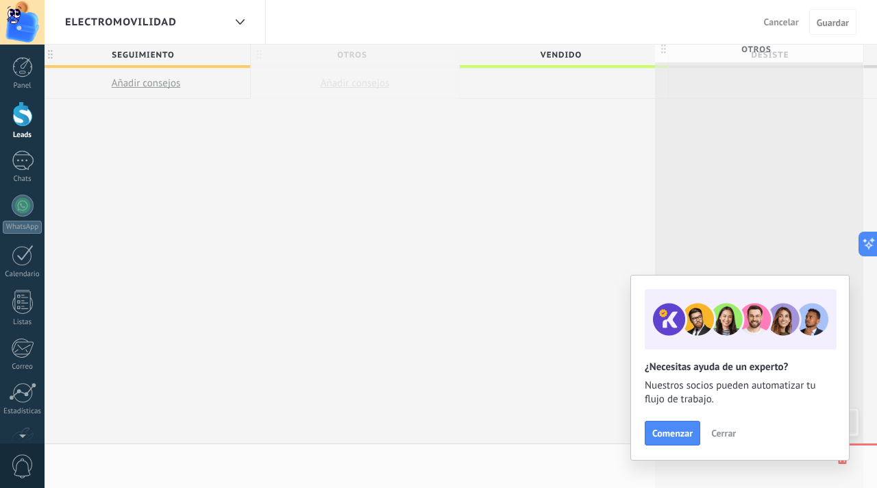
scroll to position [0, 851]
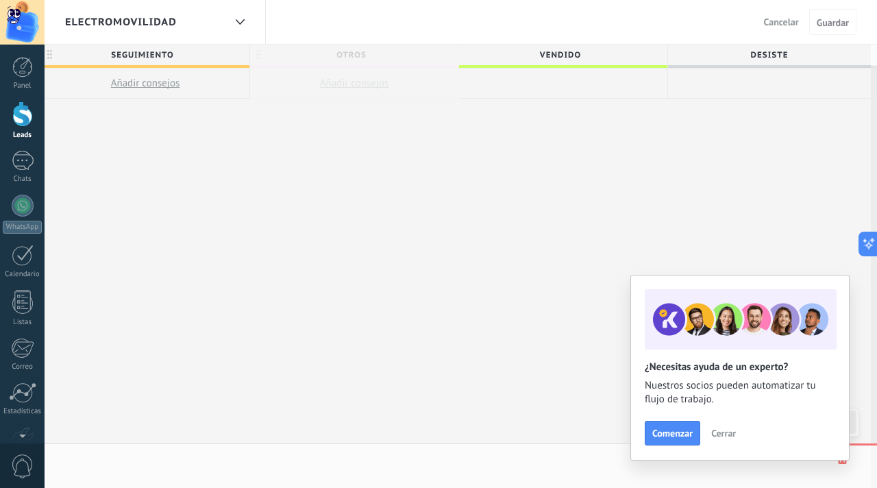
drag, startPoint x: 256, startPoint y: 54, endPoint x: 876, endPoint y: 52, distance: 619.9
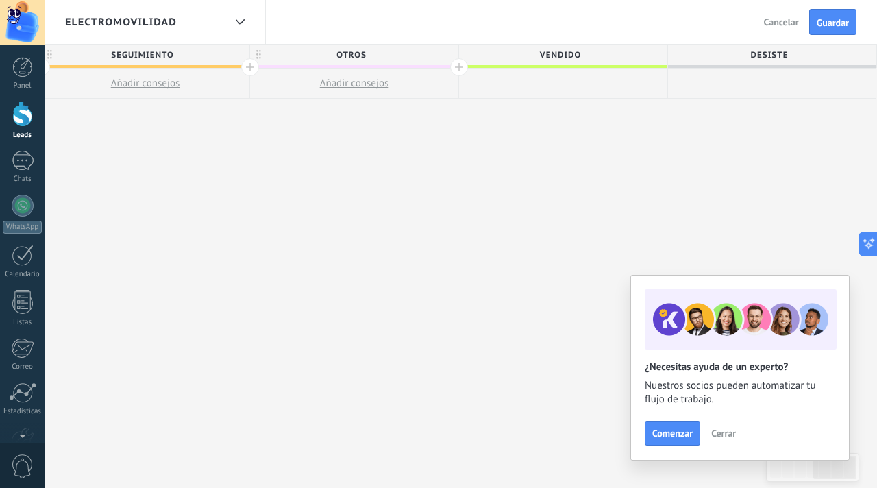
scroll to position [1, 0]
click at [557, 42] on div "ELECTROMOVILIDAD Atrás Cancelar Guardar" at bounding box center [461, 22] width 832 height 45
click at [551, 54] on span "Vendido" at bounding box center [559, 55] width 201 height 21
click at [717, 135] on div "**********" at bounding box center [145, 266] width 1462 height 444
click at [654, 430] on span "Comenzar" at bounding box center [672, 433] width 40 height 10
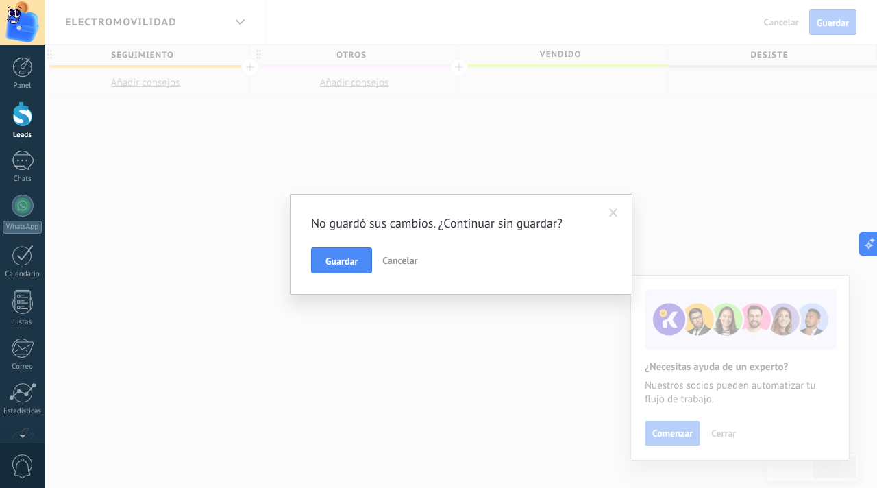
click at [406, 264] on span "Cancelar" at bounding box center [399, 260] width 35 height 12
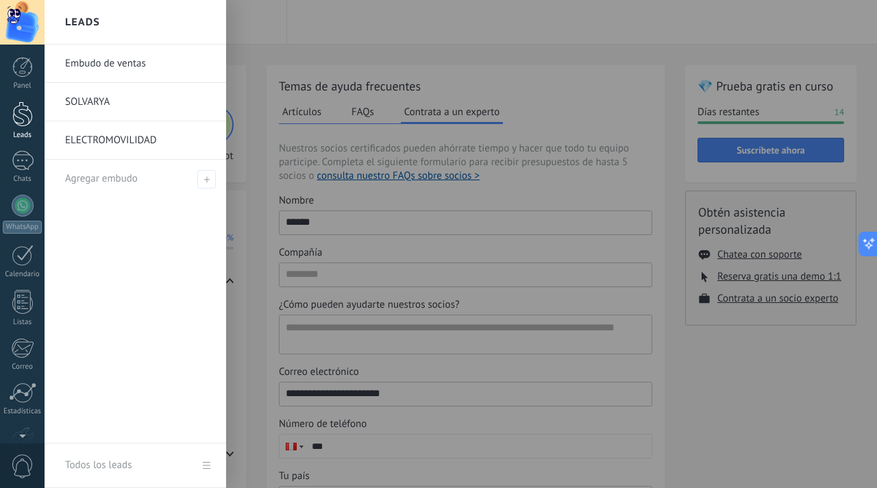
click at [22, 114] on div at bounding box center [22, 113] width 21 height 25
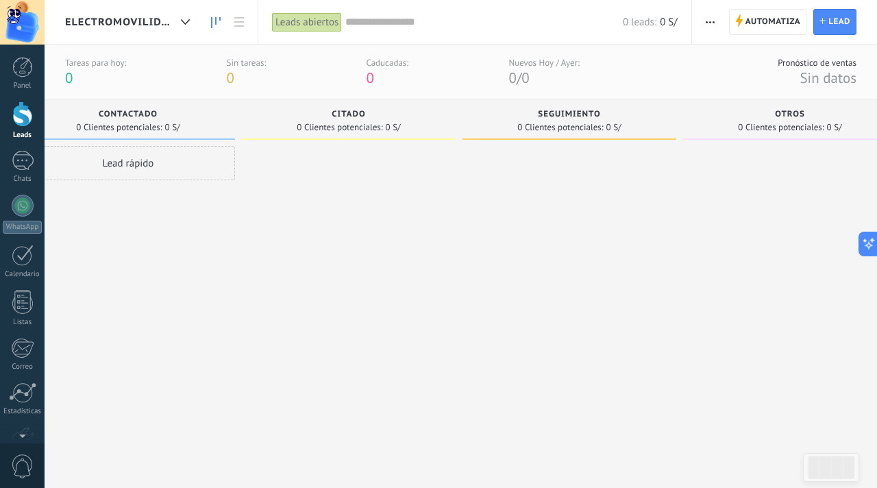
scroll to position [0, 84]
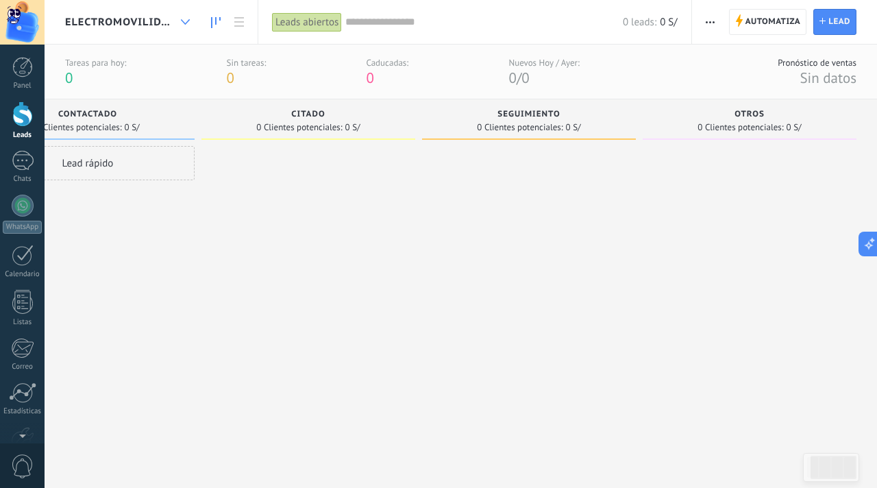
click at [184, 18] on div at bounding box center [185, 22] width 23 height 27
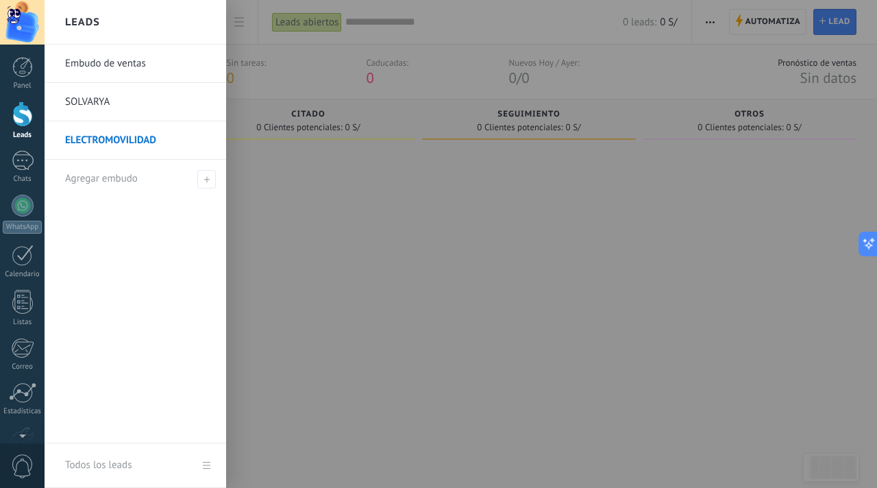
click at [142, 103] on link "SOLVARYA" at bounding box center [138, 102] width 147 height 38
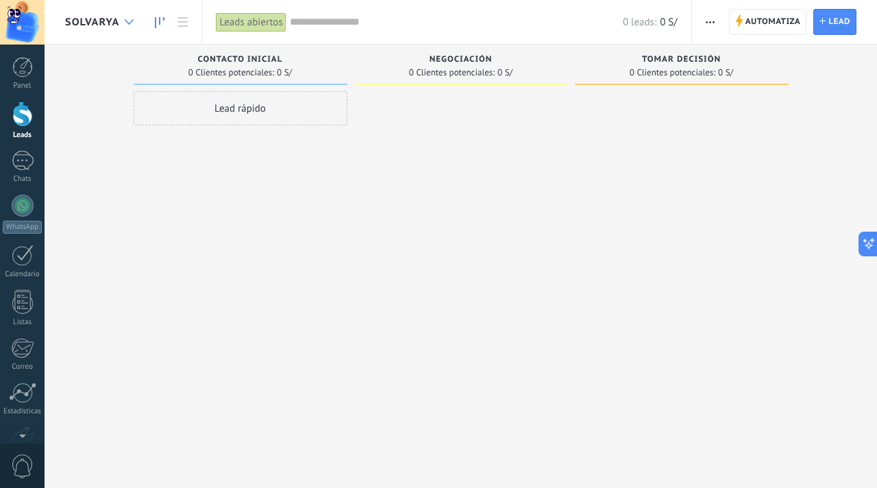
click at [138, 23] on div at bounding box center [129, 22] width 23 height 27
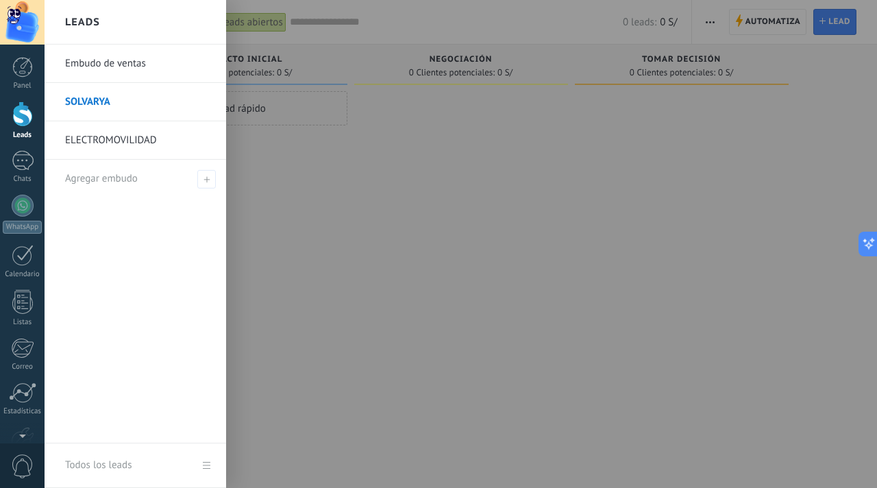
click at [124, 127] on link "ELECTROMOVILIDAD" at bounding box center [138, 140] width 147 height 38
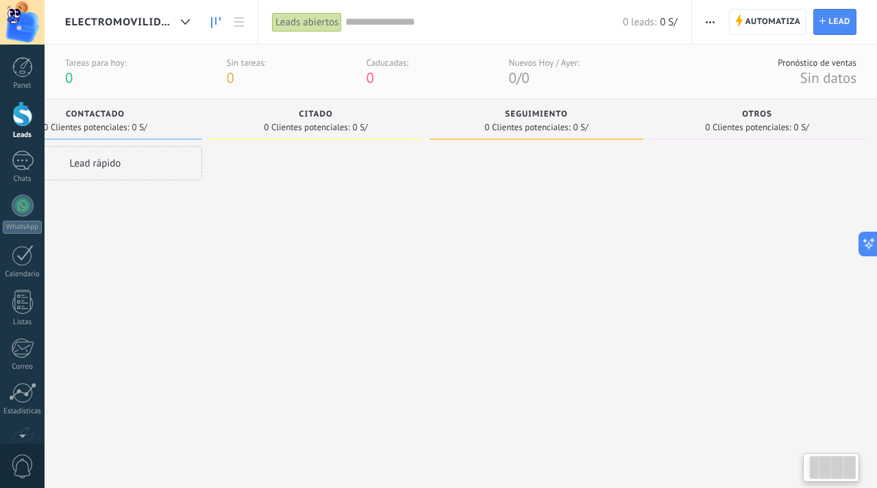
scroll to position [0, 84]
click at [702, 21] on button "button" at bounding box center [710, 22] width 20 height 26
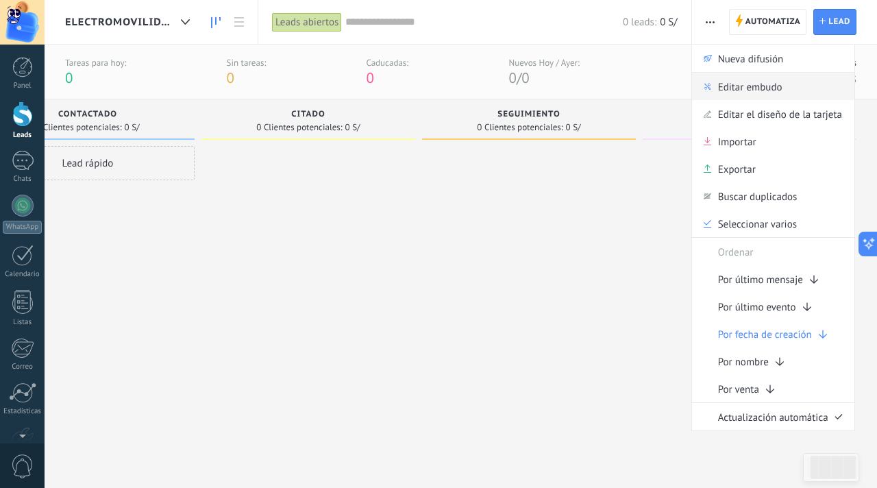
click at [714, 86] on div "Editar embudo" at bounding box center [773, 86] width 162 height 27
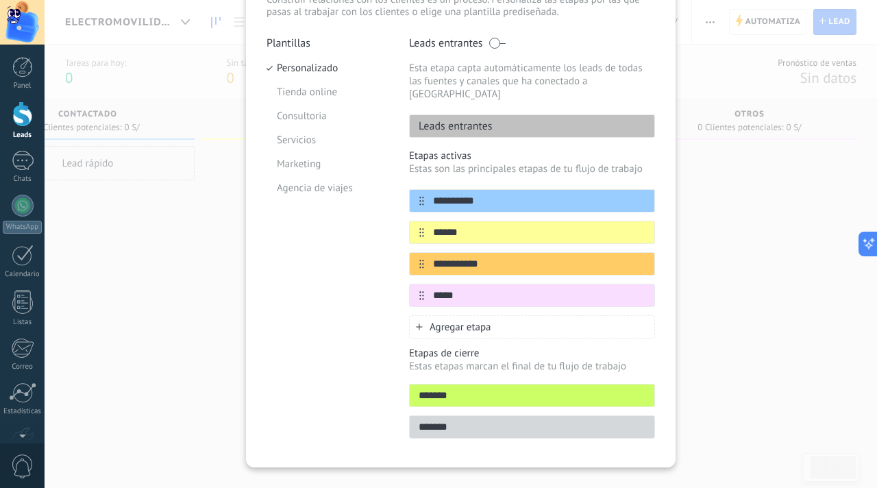
scroll to position [118, 0]
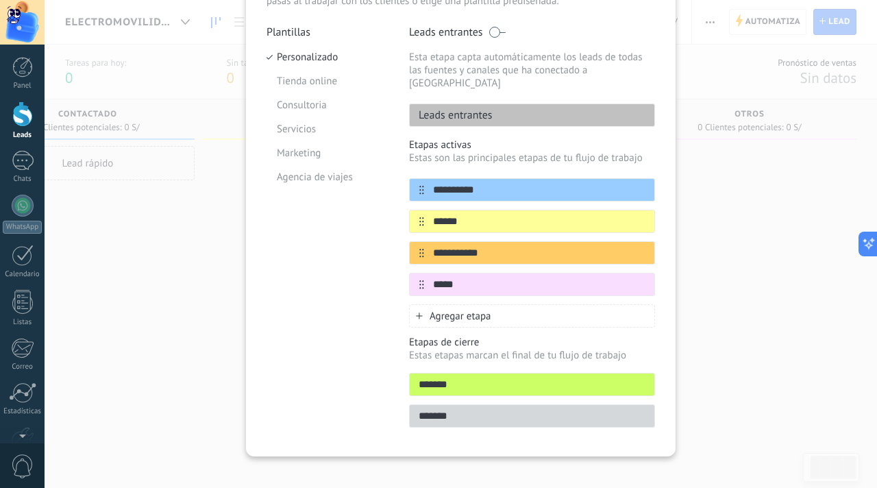
click at [479, 349] on p "Estas etapas marcan el final de tu flujo de trabajo" at bounding box center [532, 355] width 246 height 13
click at [511, 353] on div "Etapas de cierre Estas etapas marcan el final de tu flujo de trabajo ******* **…" at bounding box center [532, 382] width 246 height 92
click at [514, 349] on p "Estas etapas marcan el final de tu flujo de trabajo" at bounding box center [532, 355] width 246 height 13
drag, startPoint x: 529, startPoint y: 345, endPoint x: 511, endPoint y: 344, distance: 17.8
click at [511, 349] on p "Estas etapas marcan el final de tu flujo de trabajo" at bounding box center [532, 355] width 246 height 13
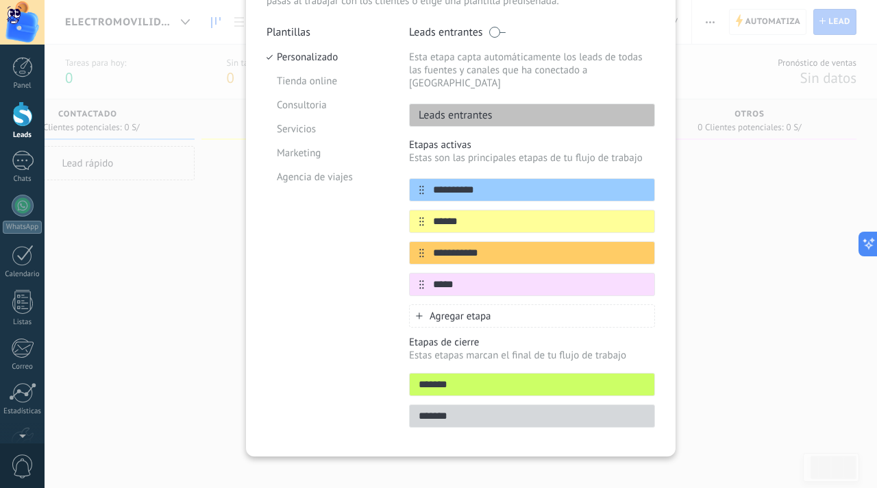
click at [533, 349] on p "Estas etapas marcan el final de tu flujo de trabajo" at bounding box center [532, 355] width 246 height 13
drag, startPoint x: 533, startPoint y: 345, endPoint x: 541, endPoint y: 344, distance: 8.2
click at [541, 349] on p "Estas etapas marcan el final de tu flujo de trabajo" at bounding box center [532, 355] width 246 height 13
click at [515, 349] on p "Estas etapas marcan el final de tu flujo de trabajo" at bounding box center [532, 355] width 246 height 13
click at [501, 377] on input "*******" at bounding box center [532, 384] width 245 height 14
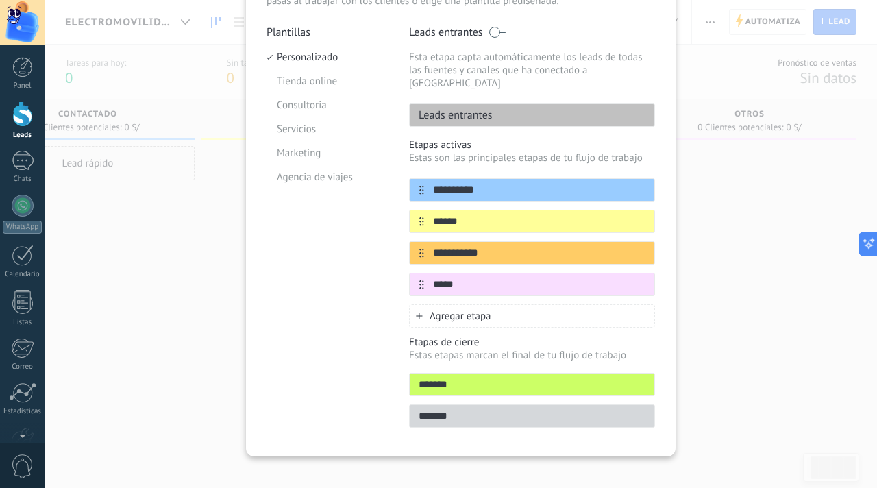
click at [462, 354] on div "Etapas de cierre Estas etapas marcan el final de tu flujo de trabajo ******* **…" at bounding box center [532, 382] width 246 height 92
click at [460, 349] on p "Estas etapas marcan el final de tu flujo de trabajo" at bounding box center [532, 355] width 246 height 13
drag, startPoint x: 464, startPoint y: 370, endPoint x: 471, endPoint y: 332, distance: 38.8
click at [471, 336] on div "Etapas de cierre Estas etapas marcan el final de tu flujo de trabajo ******* **…" at bounding box center [532, 382] width 246 height 92
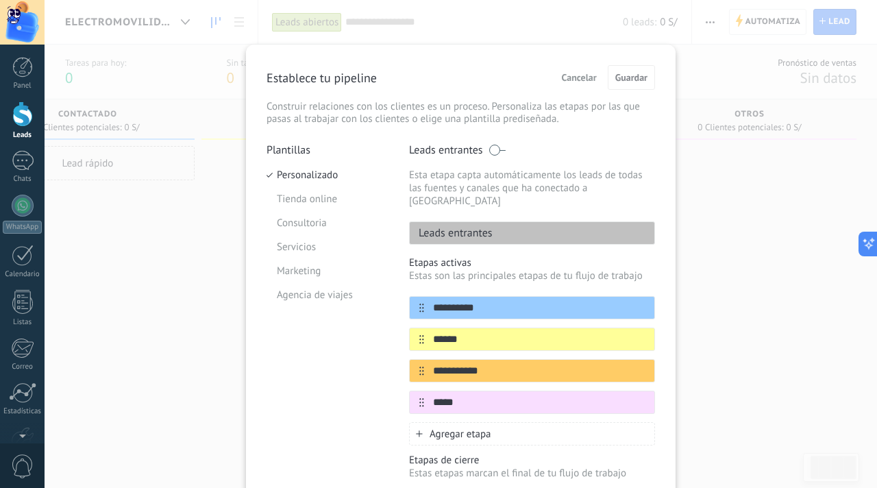
click at [575, 79] on span "Cancelar" at bounding box center [579, 78] width 35 height 10
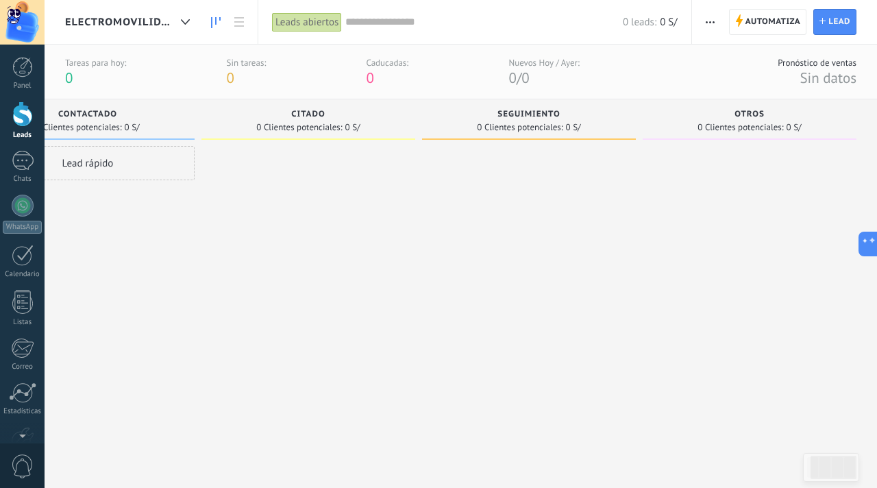
click at [703, 27] on button "button" at bounding box center [710, 22] width 20 height 26
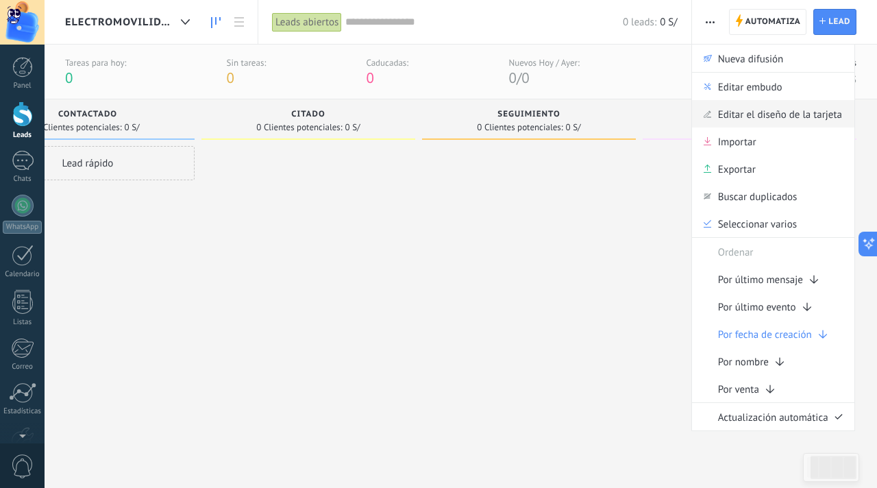
click at [721, 109] on span "Editar el diseño de la tarjeta" at bounding box center [780, 113] width 124 height 27
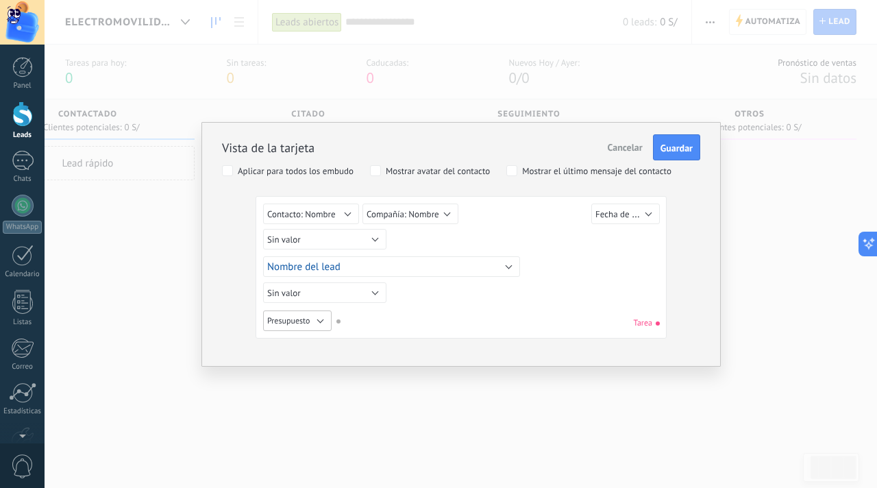
click at [320, 319] on button "Presupuesto" at bounding box center [297, 320] width 68 height 21
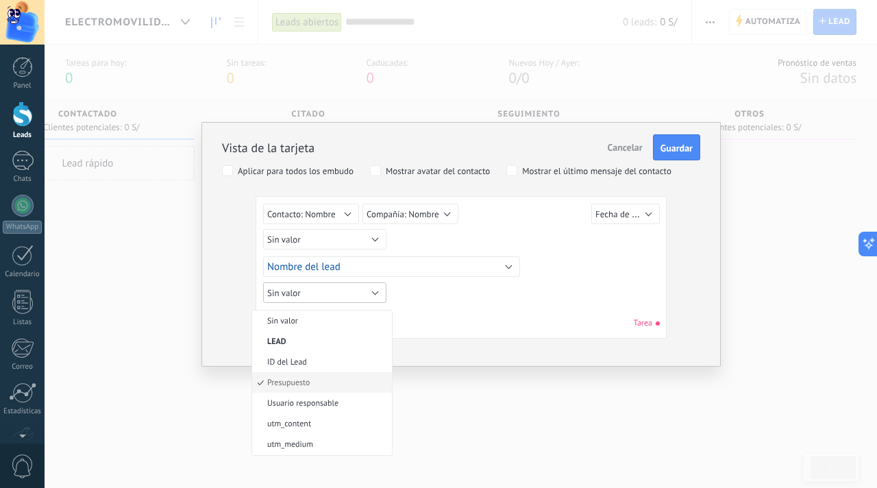
click at [371, 290] on button "Sin valor" at bounding box center [324, 292] width 123 height 21
click at [431, 298] on div "Sin valor Lead ID del Lead Nombre del lead Fecha de Creación Presupuesto Usuari…" at bounding box center [461, 269] width 396 height 132
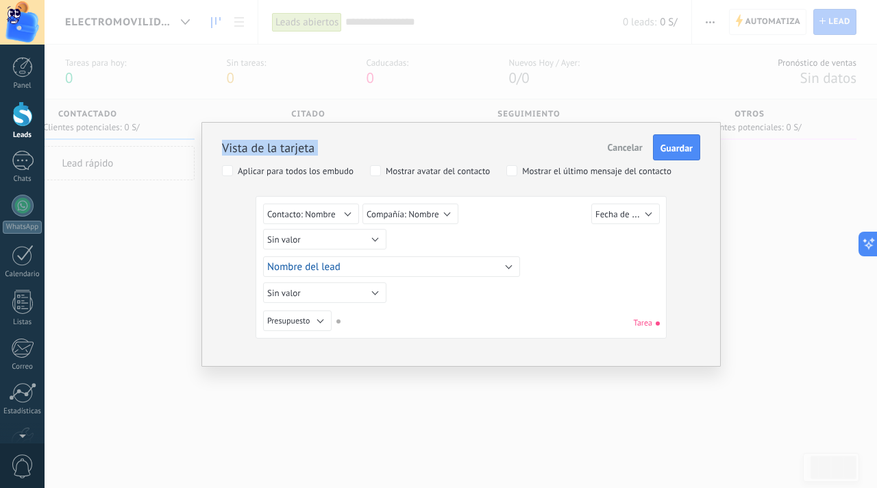
drag, startPoint x: 460, startPoint y: 134, endPoint x: 483, endPoint y: 70, distance: 68.5
click at [482, 71] on div "Vista de la tarjeta Cancelar Guardar Aplicar para todos los embudo Mostrar avat…" at bounding box center [461, 244] width 832 height 488
click at [464, 131] on div "Vista de la tarjeta Cancelar Guardar" at bounding box center [461, 139] width 478 height 42
click at [377, 240] on button "Sin valor" at bounding box center [324, 239] width 123 height 21
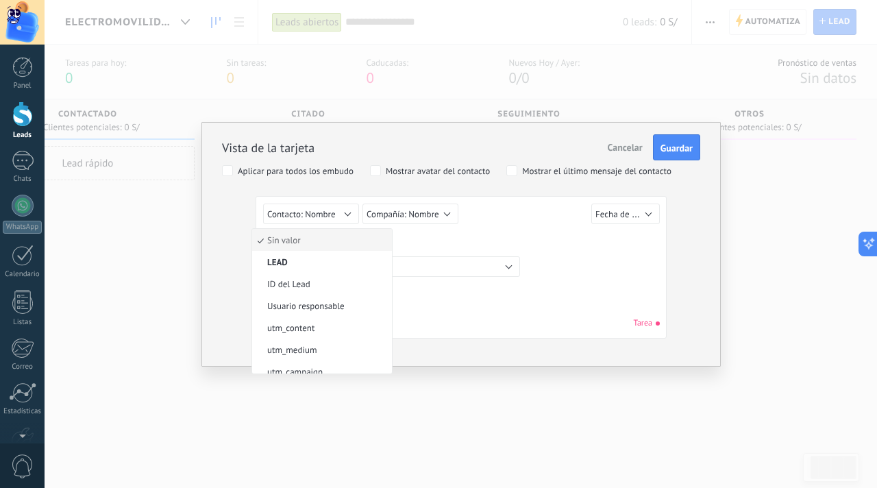
click at [371, 237] on span "Sin valor" at bounding box center [320, 240] width 136 height 12
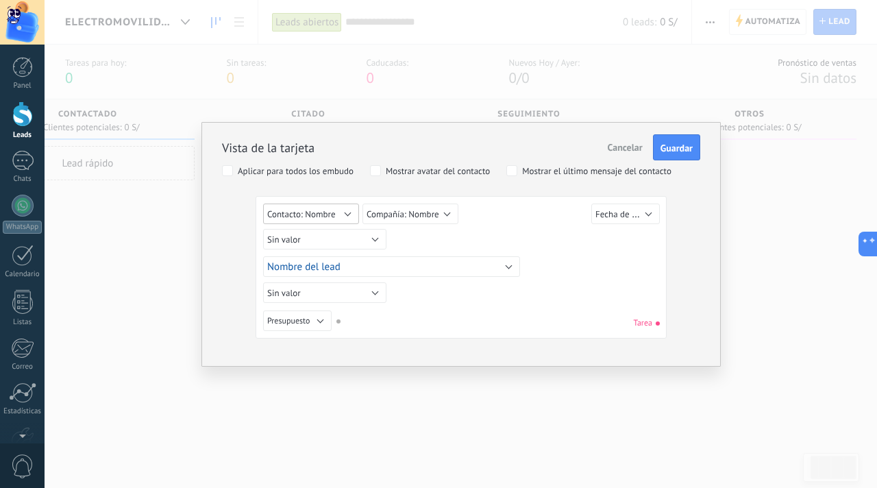
click at [346, 217] on button "Contacto: Nombre" at bounding box center [311, 213] width 96 height 21
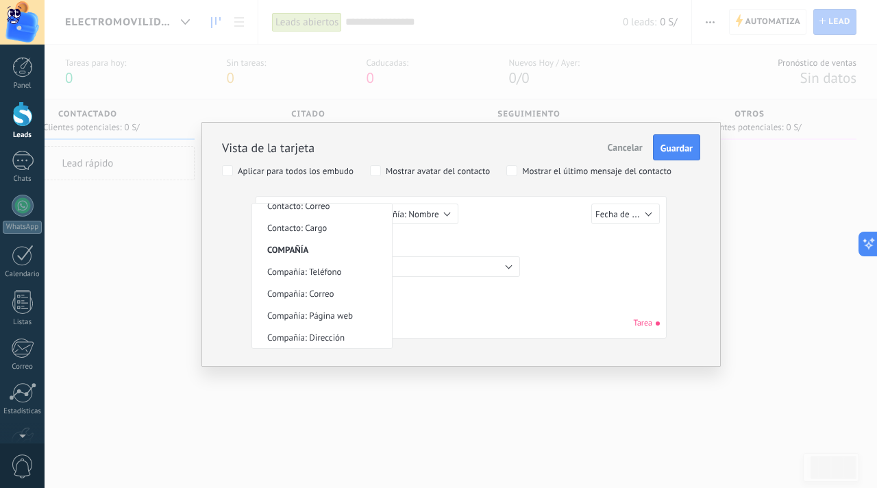
click at [532, 214] on div "Sin valor Lead ID del Lead Nombre del lead Fecha de Creación Presupuesto Usuari…" at bounding box center [463, 215] width 400 height 25
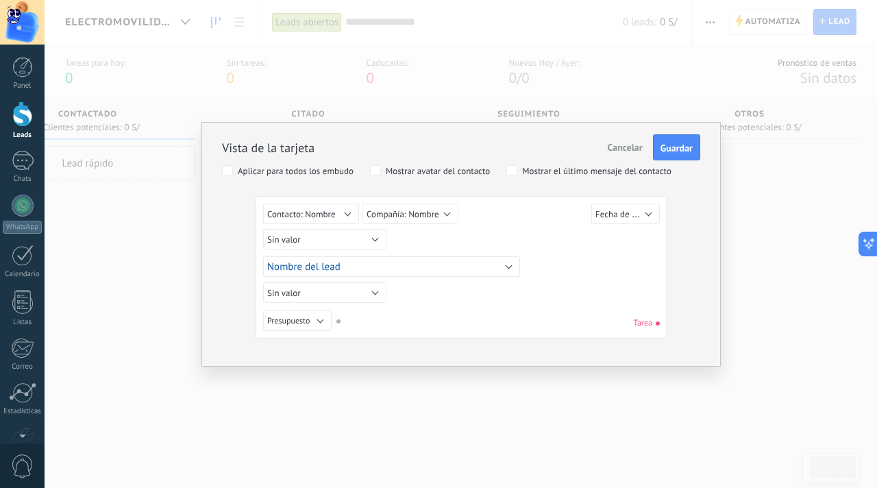
click at [618, 142] on span "Cancelar" at bounding box center [625, 147] width 35 height 12
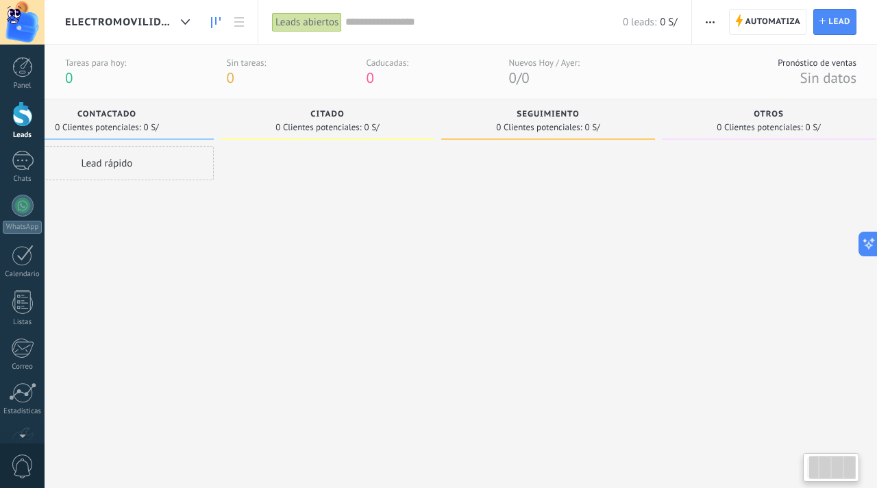
scroll to position [0, 84]
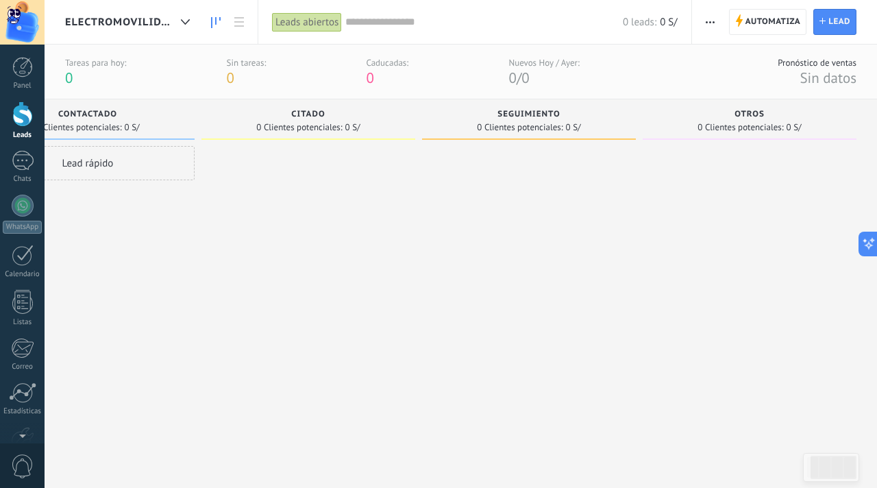
click at [705, 16] on span "button" at bounding box center [709, 22] width 9 height 26
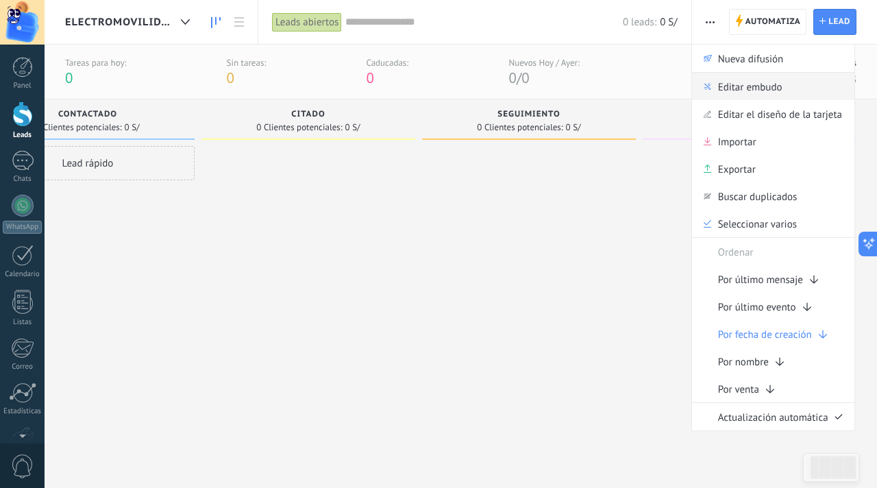
click at [736, 90] on span "Editar embudo" at bounding box center [750, 86] width 64 height 27
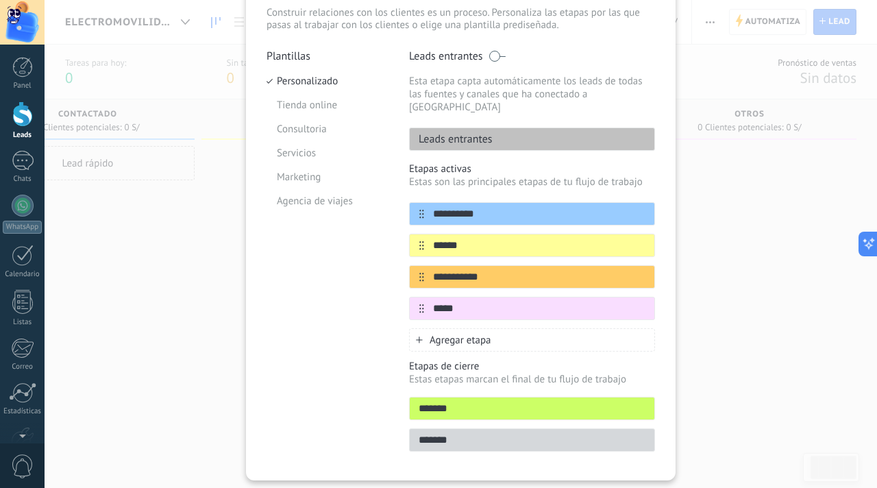
scroll to position [118, 0]
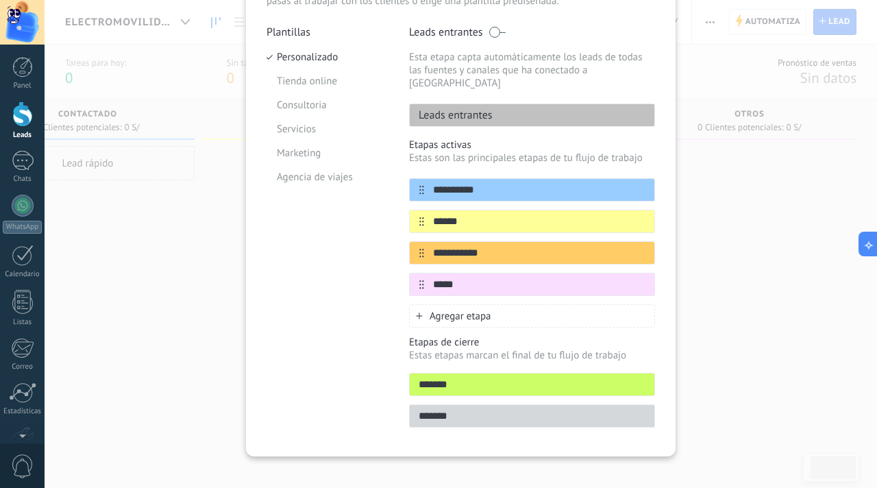
click at [422, 336] on p "Etapas de cierre" at bounding box center [532, 342] width 246 height 13
click at [436, 349] on p "Estas etapas marcan el final de tu flujo de trabajo" at bounding box center [532, 355] width 246 height 13
click at [446, 349] on p "Estas etapas marcan el final de tu flujo de trabajo" at bounding box center [532, 355] width 246 height 13
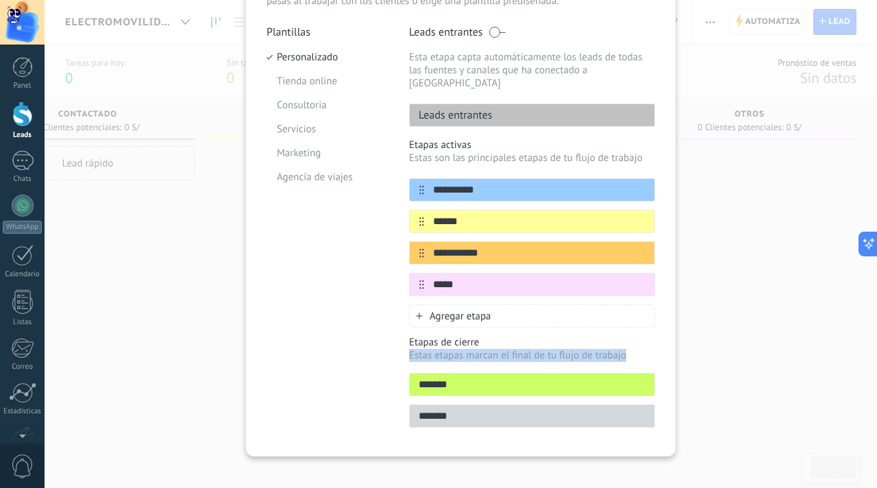
click at [446, 349] on p "Estas etapas marcan el final de tu flujo de trabajo" at bounding box center [532, 355] width 246 height 13
click at [425, 336] on p "Etapas de cierre" at bounding box center [532, 342] width 246 height 13
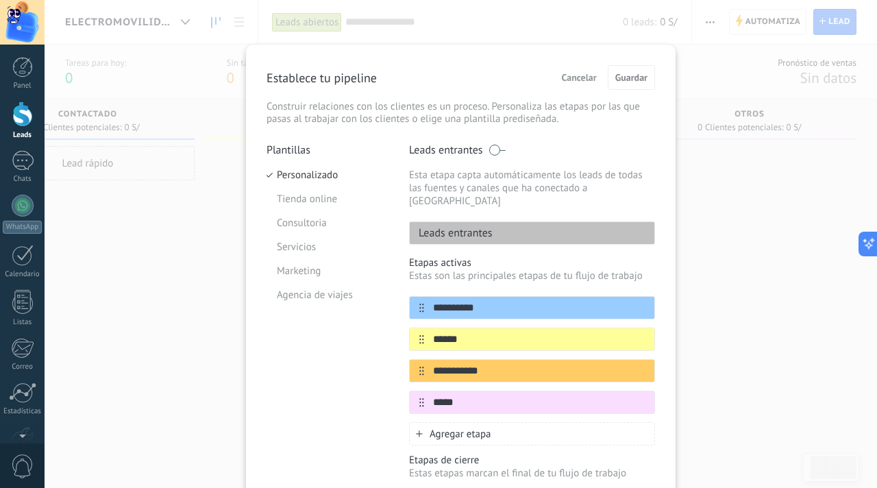
click at [497, 151] on span at bounding box center [496, 150] width 17 height 11
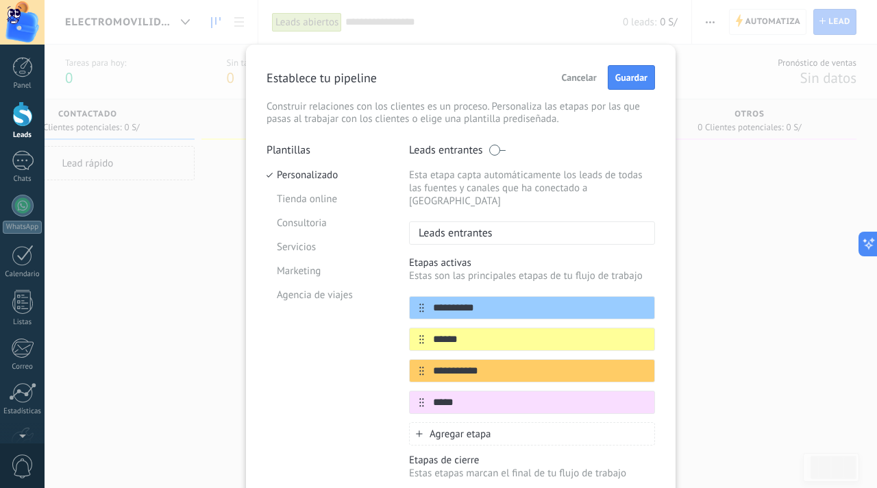
click at [496, 145] on span at bounding box center [496, 150] width 17 height 11
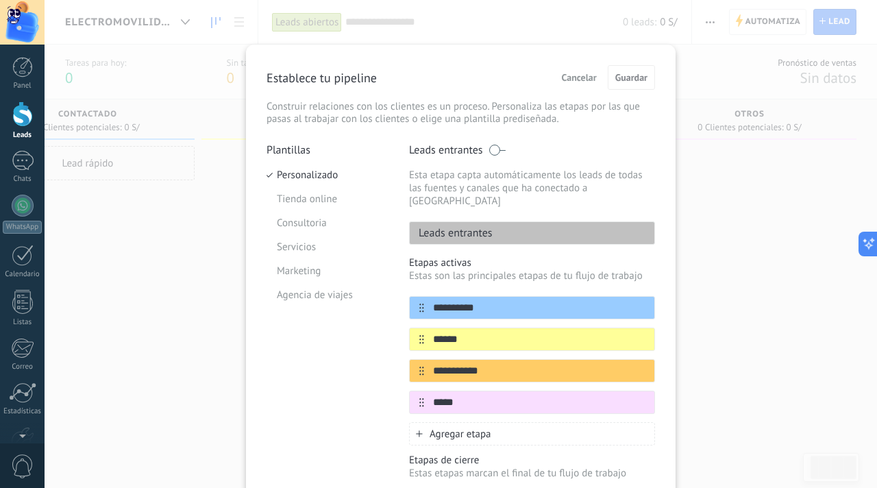
scroll to position [118, 0]
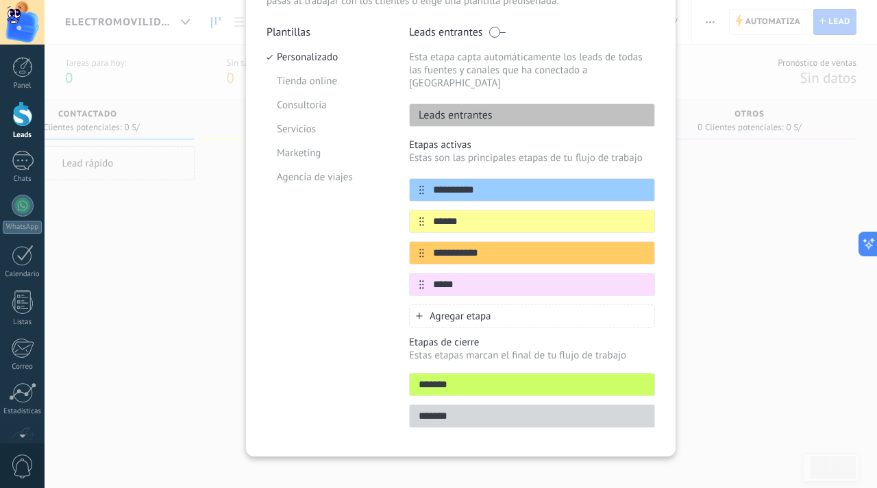
click at [471, 377] on input "*******" at bounding box center [532, 384] width 245 height 14
click at [471, 310] on span "Agregar etapa" at bounding box center [460, 316] width 62 height 13
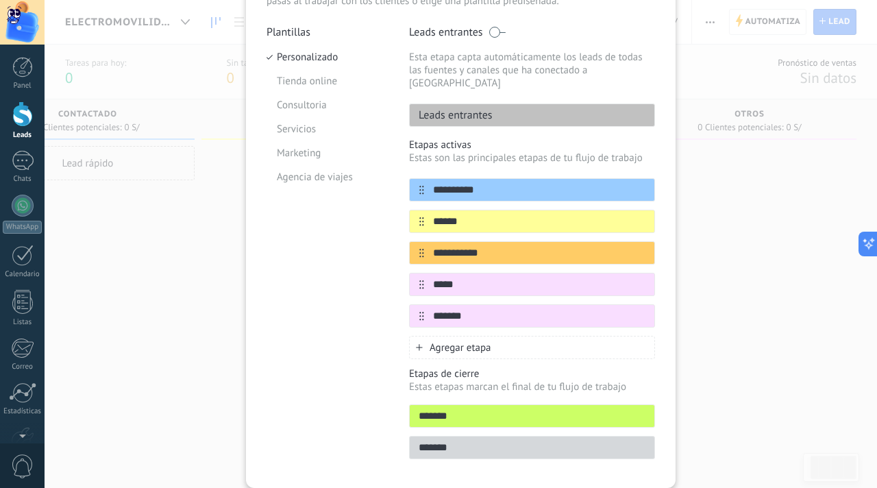
type input "*******"
click at [490, 336] on div "Agregar etapa" at bounding box center [532, 347] width 246 height 23
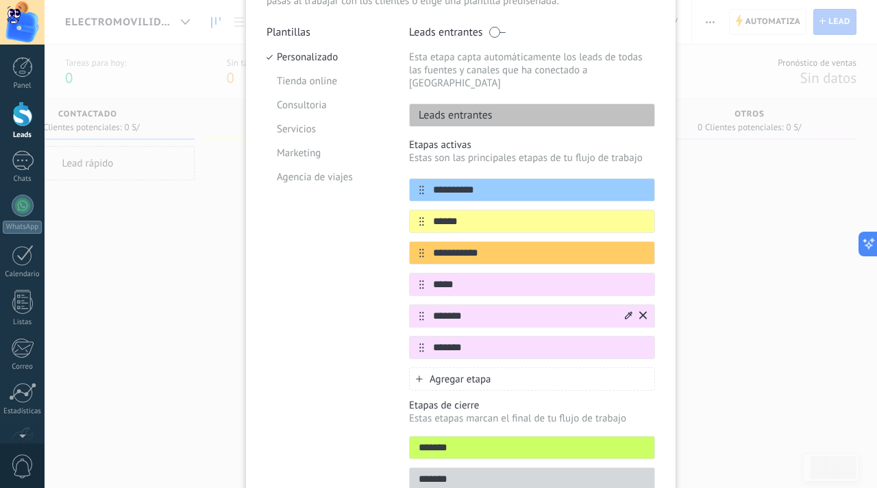
type input "*******"
click at [625, 311] on icon at bounding box center [629, 315] width 8 height 8
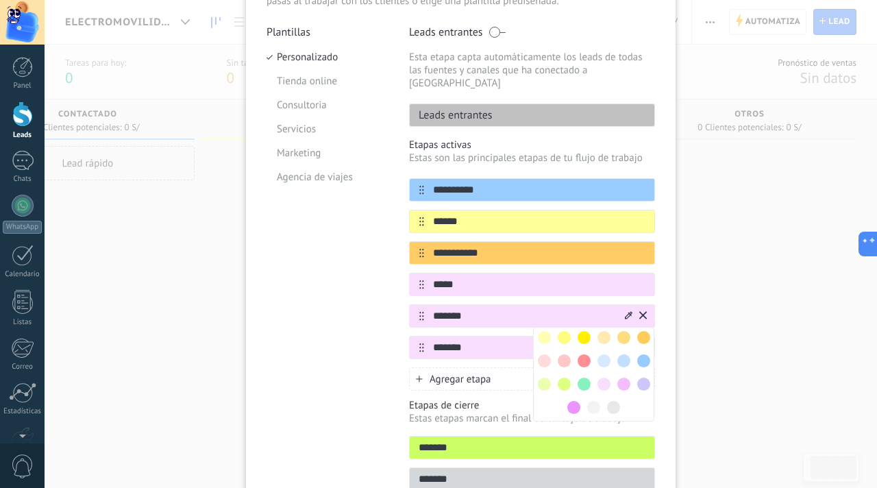
click at [579, 377] on span at bounding box center [583, 383] width 13 height 13
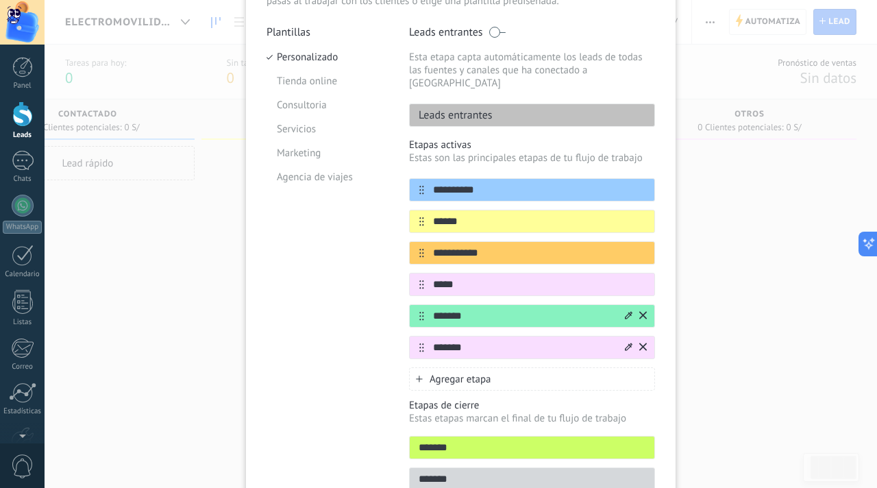
click at [625, 342] on icon at bounding box center [629, 346] width 8 height 8
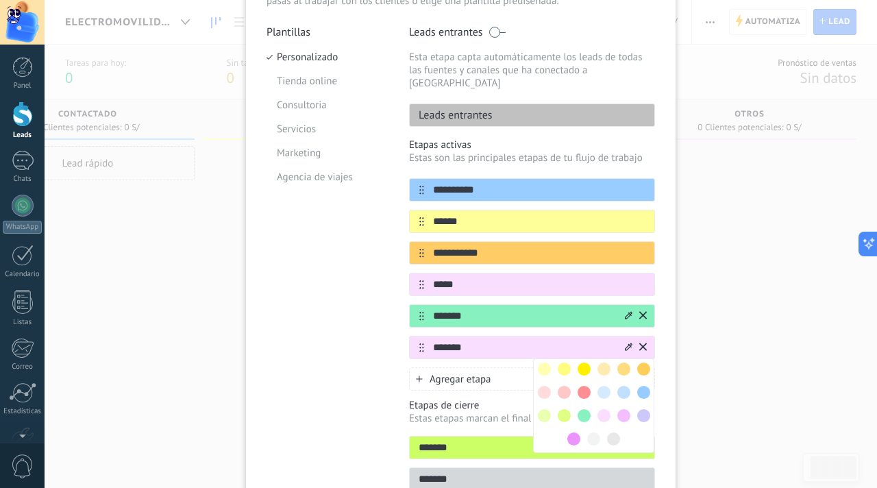
click at [608, 432] on span at bounding box center [613, 438] width 13 height 13
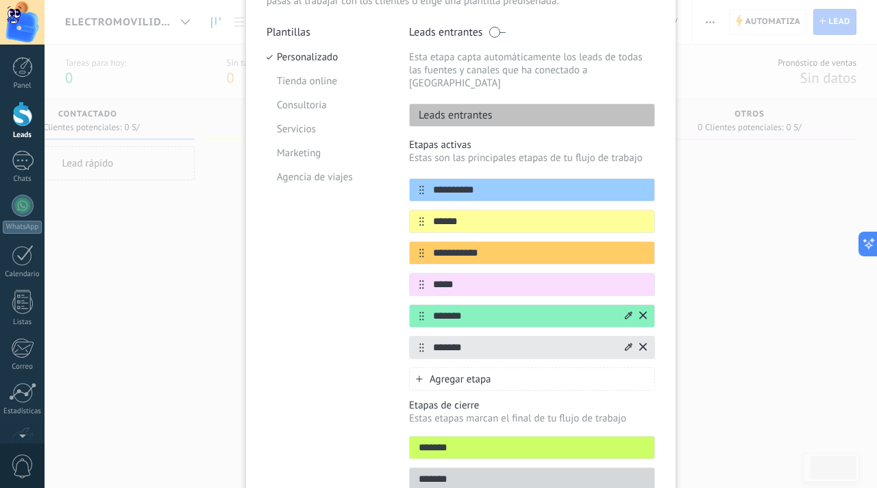
click at [555, 367] on div "Agregar etapa" at bounding box center [532, 378] width 246 height 23
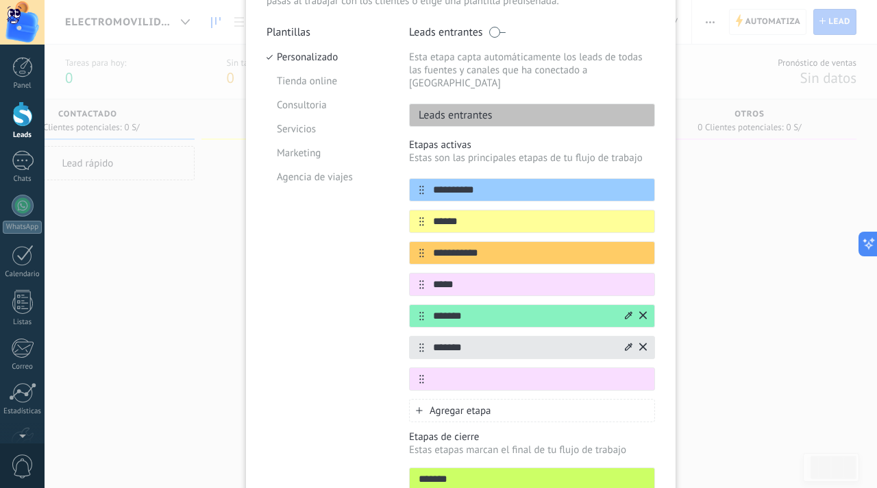
click at [371, 377] on div "Plantillas Personalizado Tienda online Consultoria Servicios Marketing Agencia …" at bounding box center [327, 277] width 122 height 505
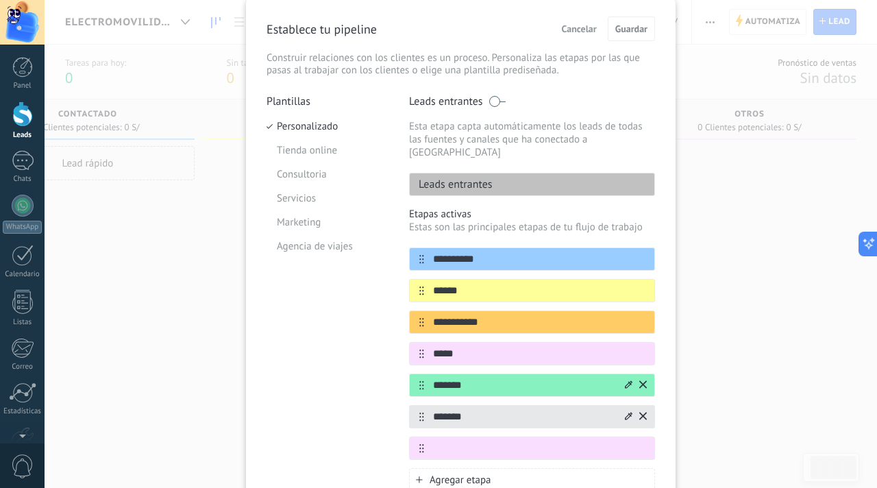
scroll to position [64, 0]
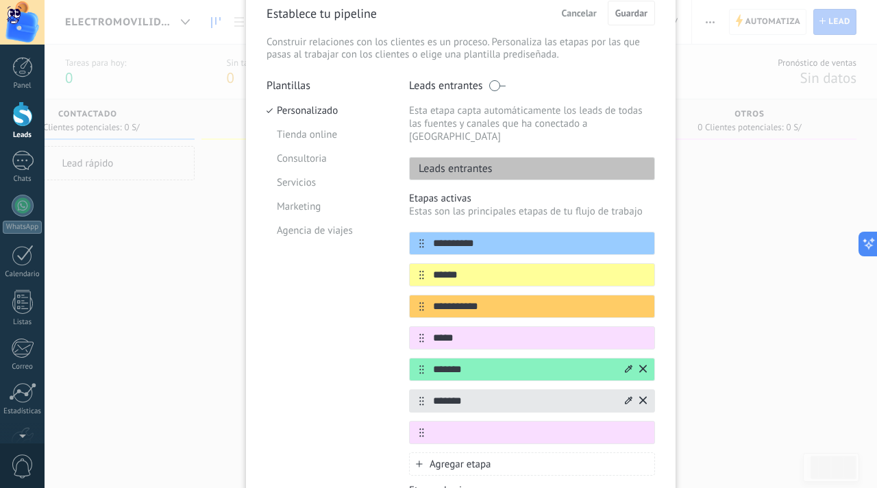
click at [497, 89] on span at bounding box center [496, 85] width 17 height 11
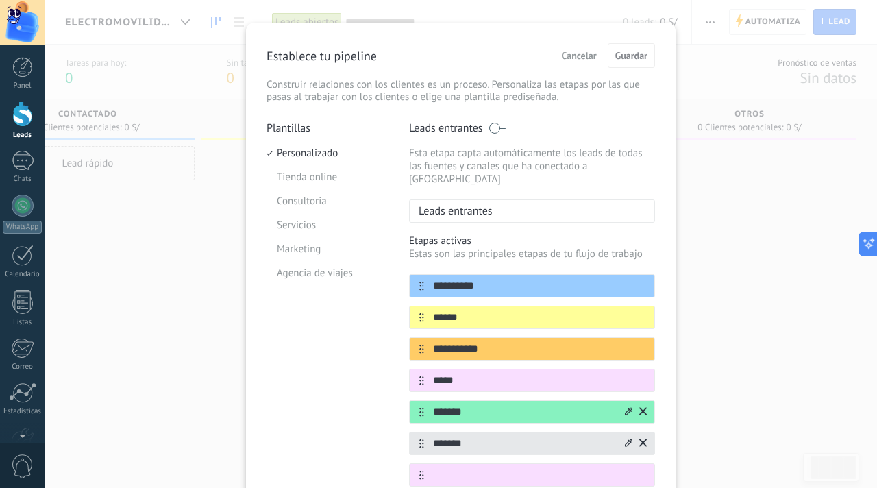
scroll to position [21, 0]
click at [490, 137] on div "Leads entrantes Esta etapa capta automáticamente los leads de todas las fuentes…" at bounding box center [532, 172] width 246 height 101
click at [492, 130] on span at bounding box center [496, 128] width 17 height 11
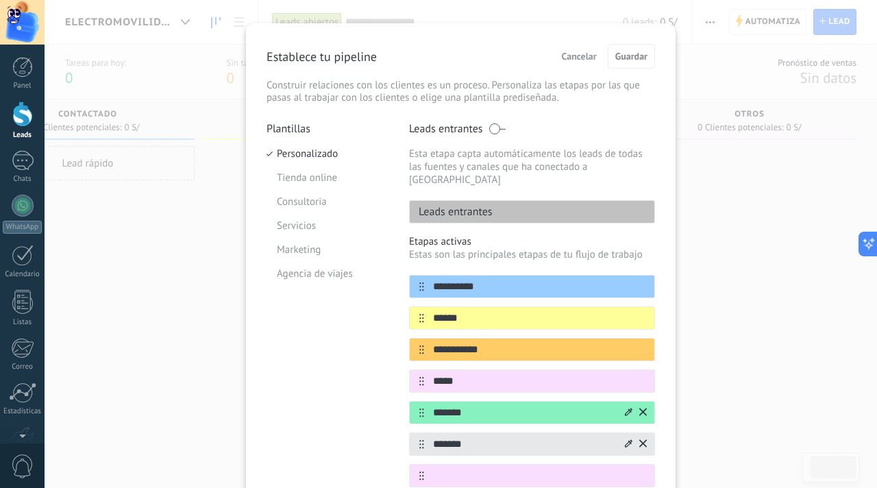
click at [609, 68] on div "Establece tu pipeline Cancelar Guardar Construir relaciones con los clientes es…" at bounding box center [460, 74] width 388 height 60
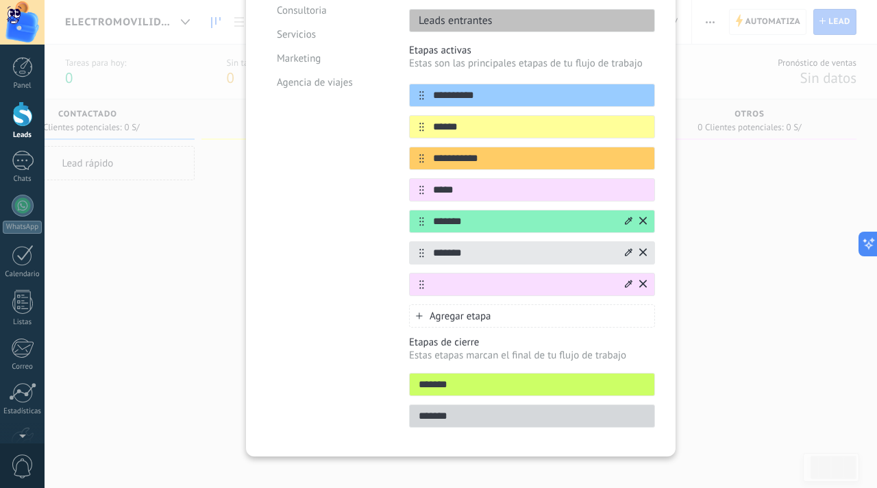
click at [509, 279] on div at bounding box center [532, 284] width 246 height 23
click at [640, 279] on icon at bounding box center [643, 283] width 8 height 8
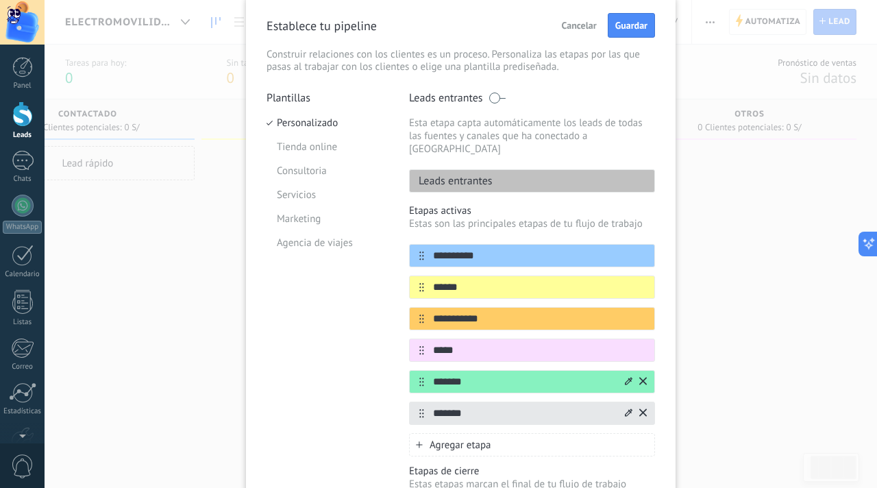
scroll to position [0, 0]
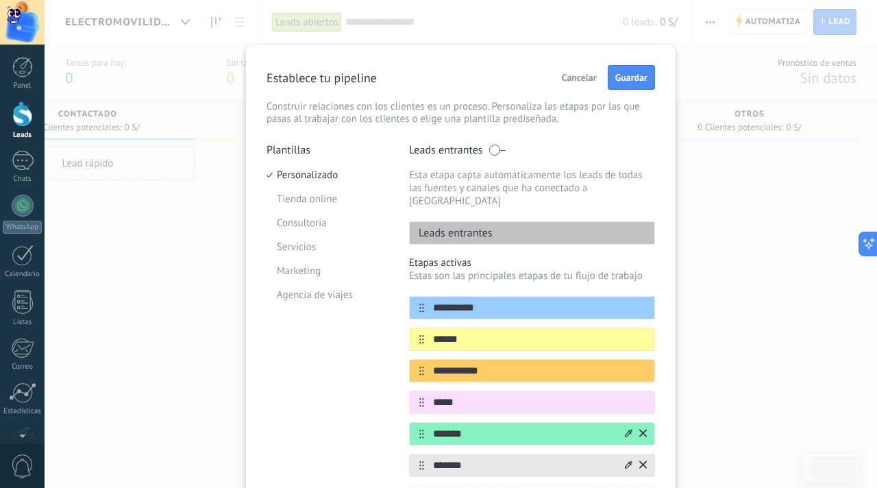
click at [495, 150] on span at bounding box center [496, 150] width 17 height 11
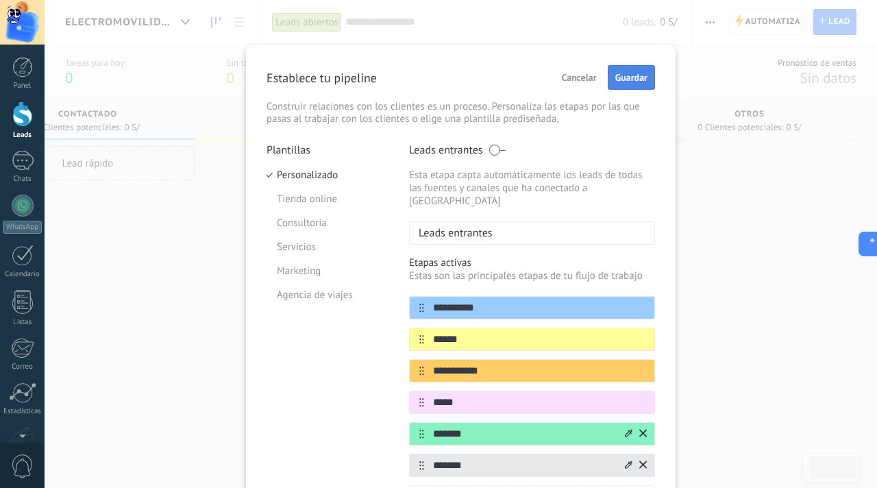
click at [634, 75] on span "Guardar" at bounding box center [631, 78] width 32 height 10
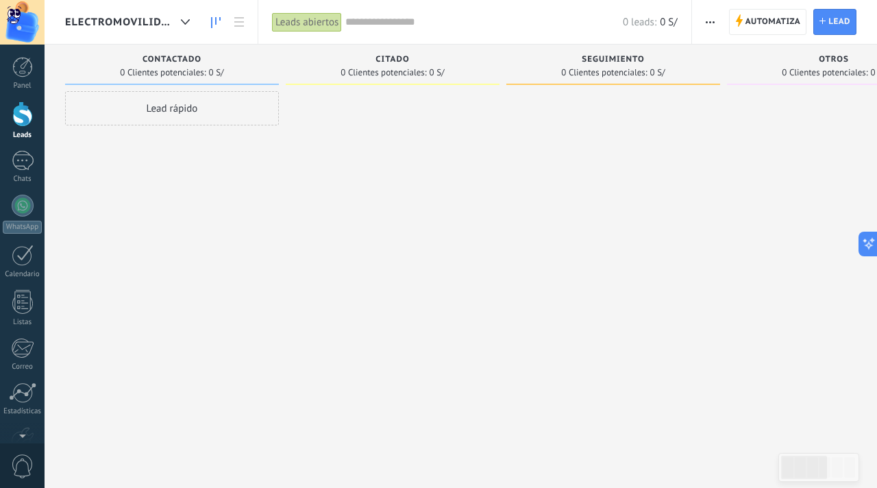
click at [25, 9] on div at bounding box center [22, 22] width 45 height 45
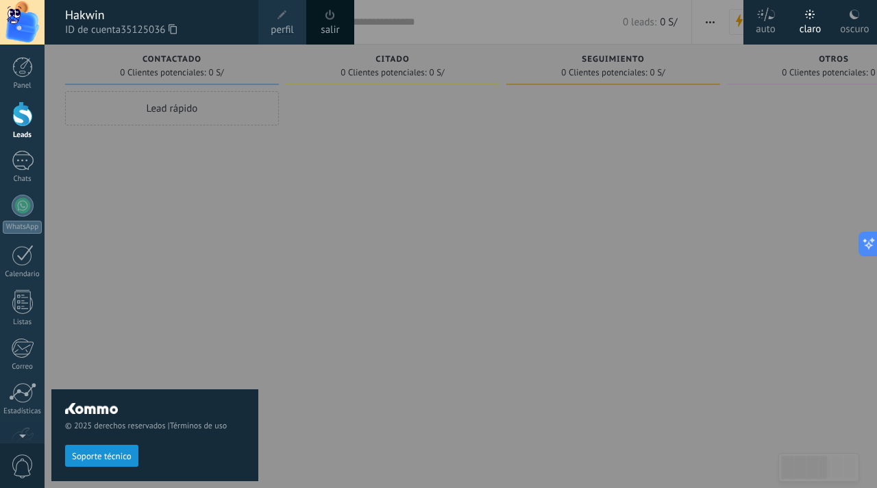
click at [458, 182] on div at bounding box center [483, 244] width 877 height 488
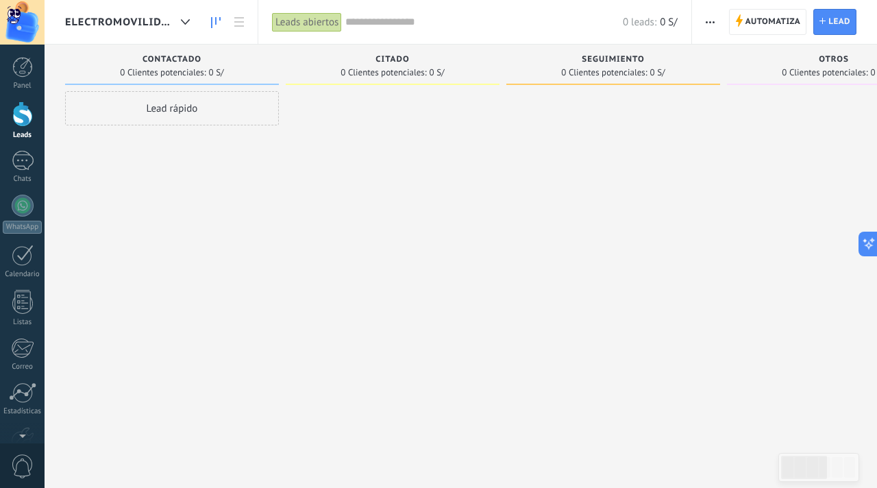
click at [292, 210] on div at bounding box center [393, 245] width 214 height 309
click at [27, 159] on div at bounding box center [23, 161] width 22 height 20
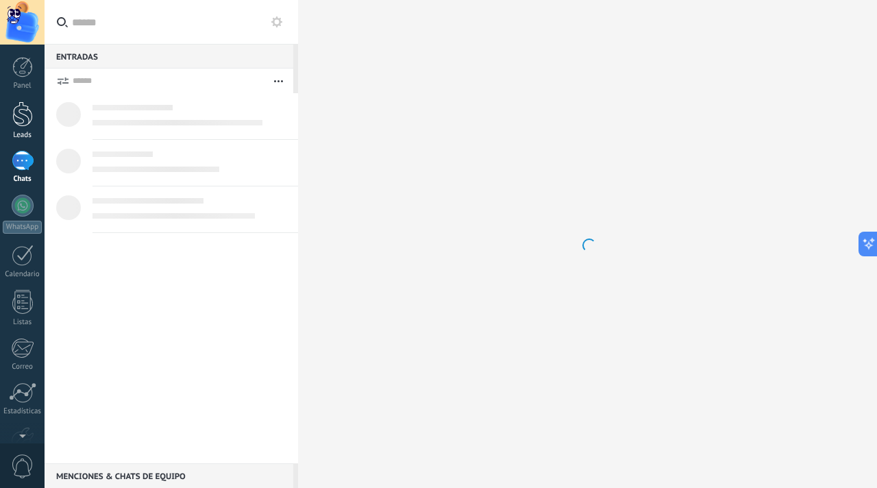
click at [24, 112] on div at bounding box center [22, 113] width 21 height 25
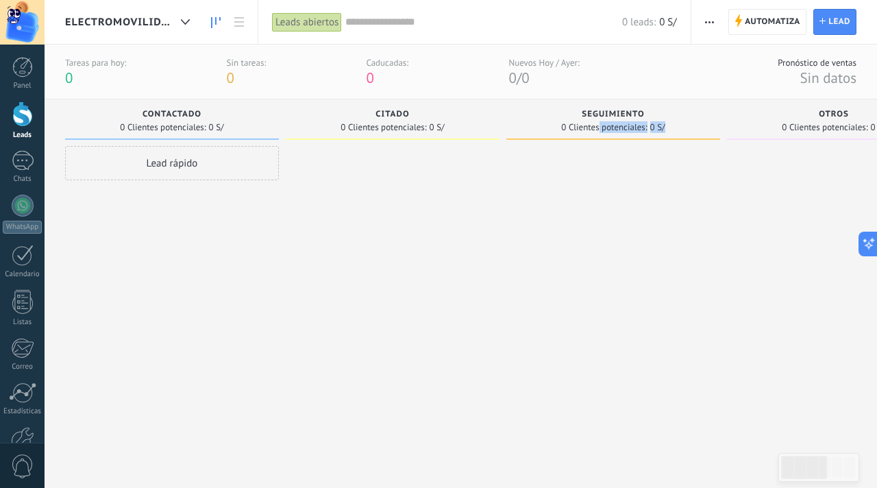
drag, startPoint x: 600, startPoint y: 129, endPoint x: 668, endPoint y: 123, distance: 68.1
click at [668, 123] on div "0 Clientes potenciales: 0 S/" at bounding box center [613, 127] width 200 height 12
click at [610, 127] on span "0 Clientes potenciales:" at bounding box center [604, 127] width 86 height 8
drag, startPoint x: 618, startPoint y: 127, endPoint x: 555, endPoint y: 126, distance: 63.0
click at [555, 126] on div "0 Clientes potenciales: 0 S/" at bounding box center [613, 127] width 200 height 12
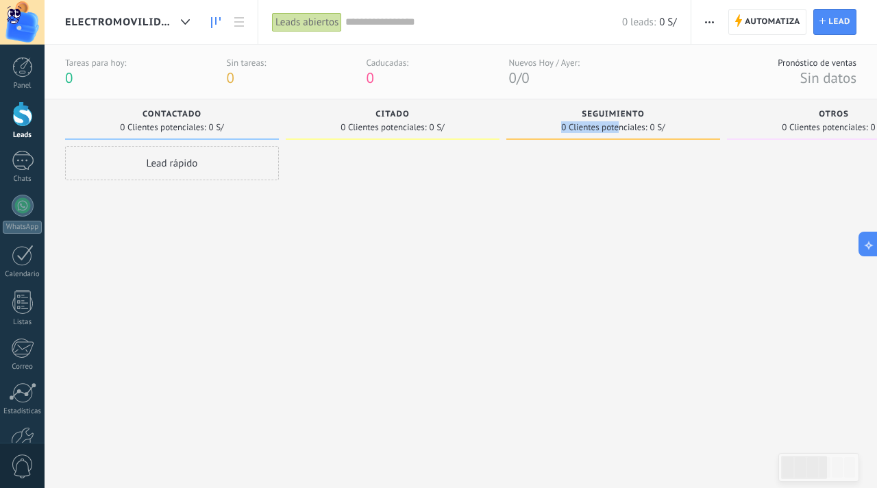
click at [604, 126] on span "0 Clientes potenciales:" at bounding box center [604, 127] width 86 height 8
drag, startPoint x: 616, startPoint y: 127, endPoint x: 673, endPoint y: 122, distance: 57.0
click at [673, 122] on div "0 Clientes potenciales: 0 S/" at bounding box center [613, 127] width 200 height 12
click at [616, 129] on span "0 Clientes potenciales:" at bounding box center [604, 127] width 86 height 8
drag, startPoint x: 613, startPoint y: 127, endPoint x: 560, endPoint y: 125, distance: 53.4
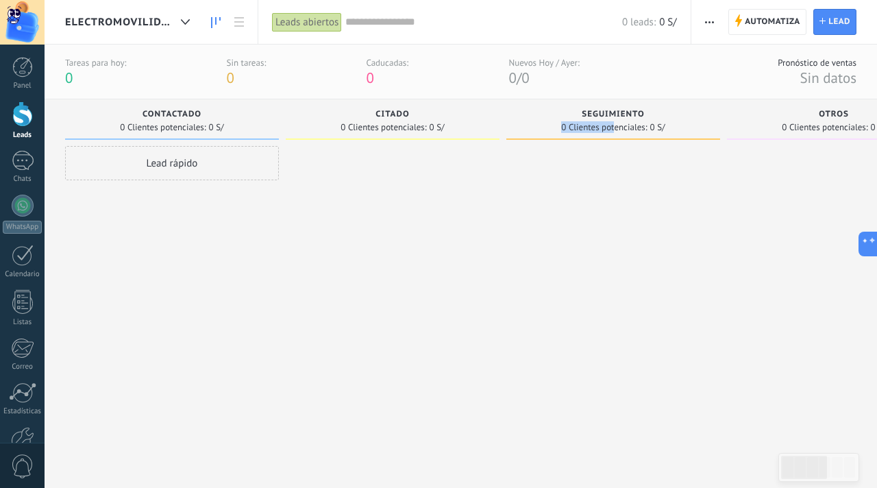
click at [560, 125] on div "0 Clientes potenciales: 0 S/" at bounding box center [613, 127] width 200 height 12
drag, startPoint x: 621, startPoint y: 129, endPoint x: 671, endPoint y: 127, distance: 50.0
click at [671, 127] on div "0 Clientes potenciales: 0 S/" at bounding box center [613, 127] width 200 height 12
drag, startPoint x: 615, startPoint y: 126, endPoint x: 558, endPoint y: 127, distance: 56.9
click at [558, 127] on div "0 Clientes potenciales: 0 S/" at bounding box center [613, 127] width 200 height 12
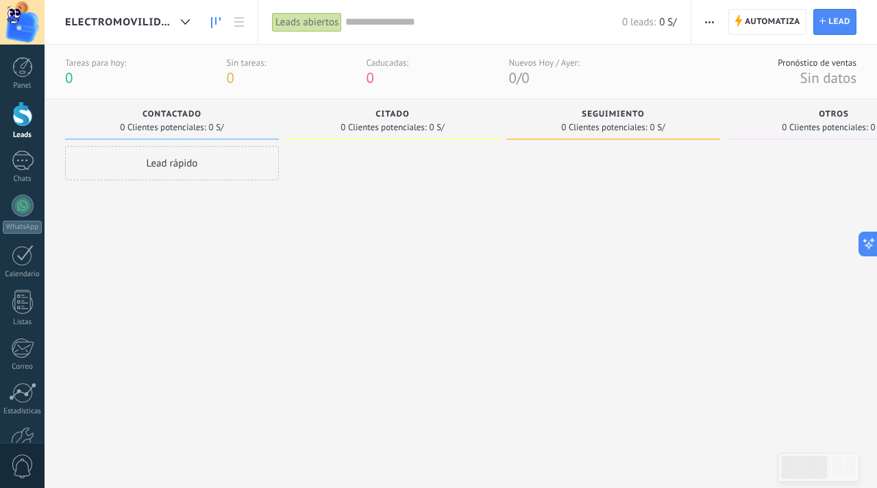
drag, startPoint x: 621, startPoint y: 128, endPoint x: 633, endPoint y: 127, distance: 12.4
click at [634, 127] on span "0 Clientes potenciales:" at bounding box center [604, 127] width 86 height 8
drag, startPoint x: 620, startPoint y: 127, endPoint x: 668, endPoint y: 124, distance: 48.0
click at [668, 124] on div "0 Clientes potenciales: 0 S/" at bounding box center [613, 127] width 200 height 12
drag, startPoint x: 567, startPoint y: 124, endPoint x: 649, endPoint y: 127, distance: 81.6
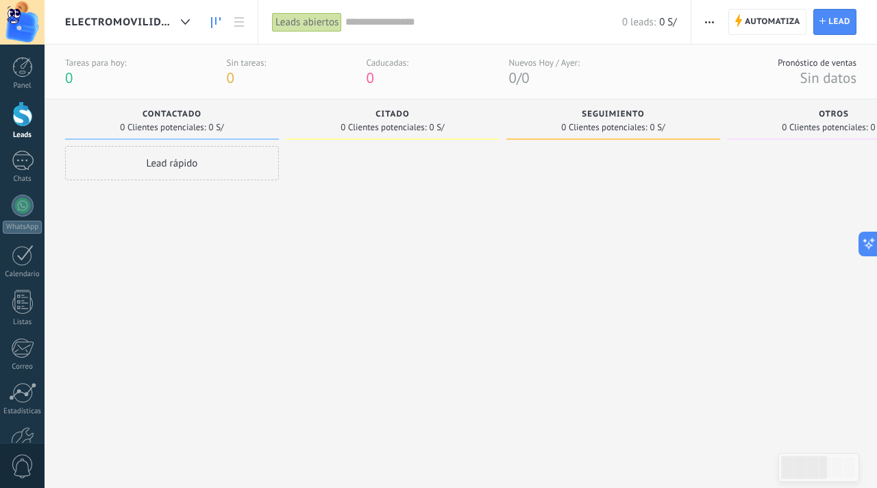
click at [644, 127] on span "0 Clientes potenciales:" at bounding box center [604, 127] width 86 height 8
drag, startPoint x: 645, startPoint y: 126, endPoint x: 568, endPoint y: 128, distance: 76.7
click at [568, 128] on span "0 Clientes potenciales:" at bounding box center [604, 127] width 86 height 8
click at [647, 127] on div "0 Clientes potenciales: 0 S/" at bounding box center [612, 127] width 103 height 8
drag, startPoint x: 664, startPoint y: 123, endPoint x: 647, endPoint y: 125, distance: 17.2
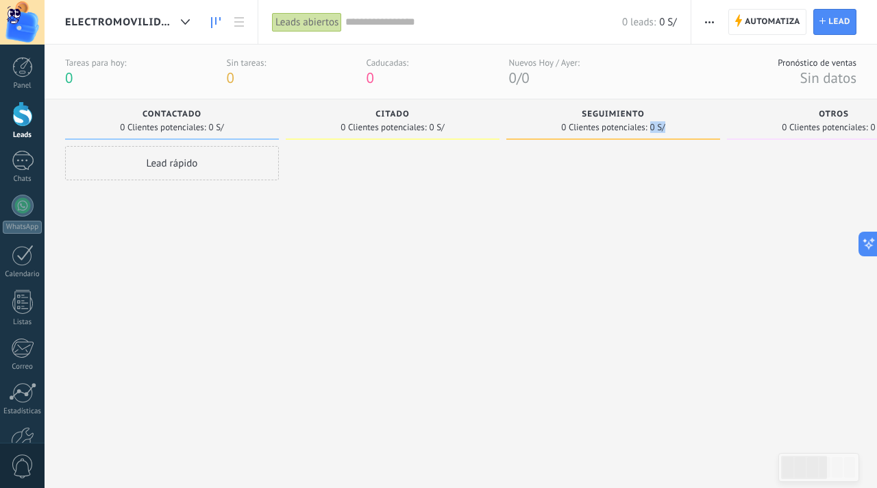
click at [647, 125] on div "0 Clientes potenciales: 0 S/" at bounding box center [612, 127] width 103 height 8
click at [557, 116] on div "Seguimiento" at bounding box center [613, 116] width 200 height 12
click at [560, 127] on div "0 Clientes potenciales: 0 S/" at bounding box center [613, 127] width 200 height 12
drag, startPoint x: 564, startPoint y: 125, endPoint x: 601, endPoint y: 127, distance: 37.8
click at [601, 127] on span "0 Clientes potenciales:" at bounding box center [604, 127] width 86 height 8
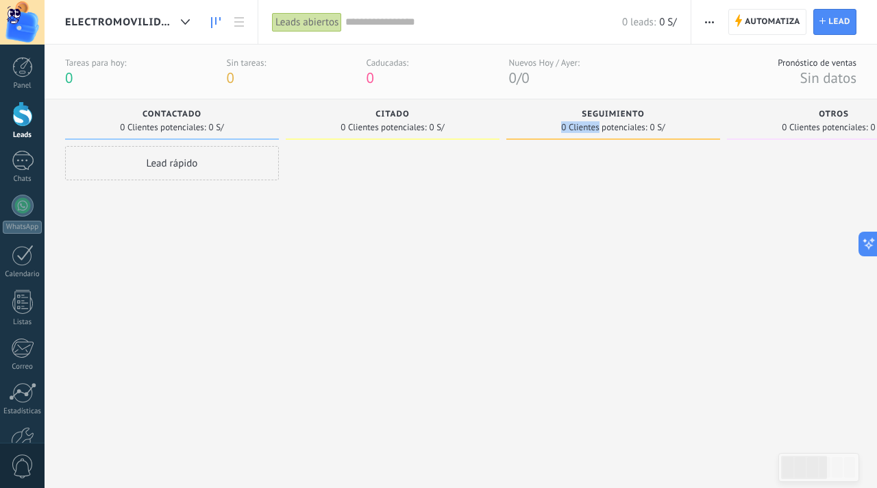
drag, startPoint x: 562, startPoint y: 127, endPoint x: 599, endPoint y: 129, distance: 37.0
click at [599, 129] on span "0 Clientes potenciales:" at bounding box center [604, 127] width 86 height 8
click at [603, 127] on span "0 Clientes potenciales:" at bounding box center [604, 127] width 86 height 8
drag, startPoint x: 603, startPoint y: 127, endPoint x: 628, endPoint y: 128, distance: 25.4
click at [628, 128] on span "0 Clientes potenciales:" at bounding box center [604, 127] width 86 height 8
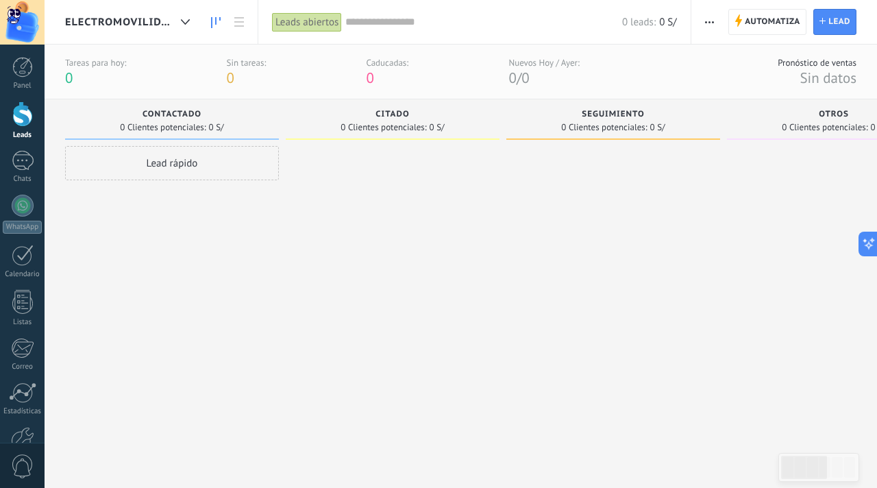
click at [655, 127] on div "0 Clientes potenciales: 0 S/" at bounding box center [612, 127] width 103 height 8
click at [649, 126] on div "0 Clientes potenciales: 0 S/" at bounding box center [612, 127] width 103 height 8
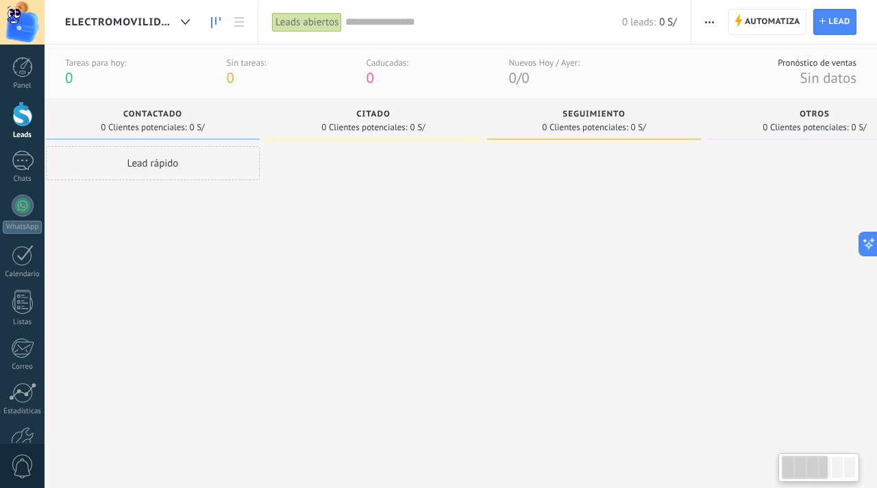
drag, startPoint x: 647, startPoint y: 126, endPoint x: 628, endPoint y: 127, distance: 19.2
click at [628, 127] on div "0 Clientes potenciales: 0 S/" at bounding box center [593, 127] width 103 height 8
drag, startPoint x: 609, startPoint y: 127, endPoint x: 679, endPoint y: 121, distance: 70.1
click at [679, 121] on div "0 Clientes potenciales: 0 S/" at bounding box center [594, 127] width 200 height 12
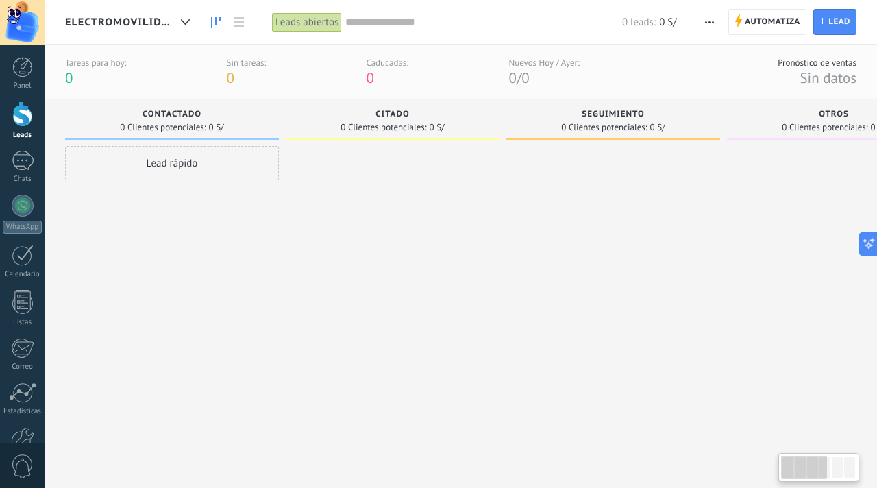
drag, startPoint x: 643, startPoint y: 134, endPoint x: 705, endPoint y: 134, distance: 61.6
click at [705, 134] on div "Seguimiento 0 Clientes potenciales: 0 S/" at bounding box center [613, 119] width 214 height 40
drag, startPoint x: 355, startPoint y: 114, endPoint x: 429, endPoint y: 108, distance: 74.2
click at [429, 108] on div "Citado 0 Clientes potenciales: 0 S/" at bounding box center [393, 119] width 214 height 40
drag, startPoint x: 579, startPoint y: 109, endPoint x: 653, endPoint y: 106, distance: 74.0
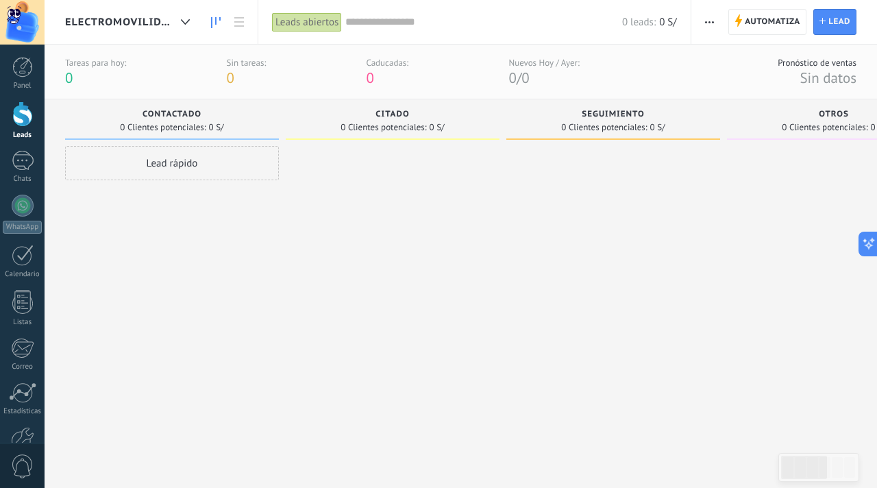
click at [652, 106] on div "Seguimiento 0 Clientes potenciales: 0 S/" at bounding box center [613, 119] width 214 height 40
drag, startPoint x: 503, startPoint y: 73, endPoint x: 577, endPoint y: 77, distance: 74.1
click at [576, 77] on div "Tareas para hoy: 0 Sin tareas: 0 Caducadas: 0 Nuevos Hoy / Ayer: 0 / 0" at bounding box center [322, 72] width 514 height 30
drag, startPoint x: 588, startPoint y: 62, endPoint x: 543, endPoint y: 84, distance: 50.2
click at [543, 84] on div "Tareas para hoy: 0 Sin tareas: 0 Caducadas: 0 Nuevos Hoy / Ayer: 0 / 0 Pronósti…" at bounding box center [461, 72] width 832 height 55
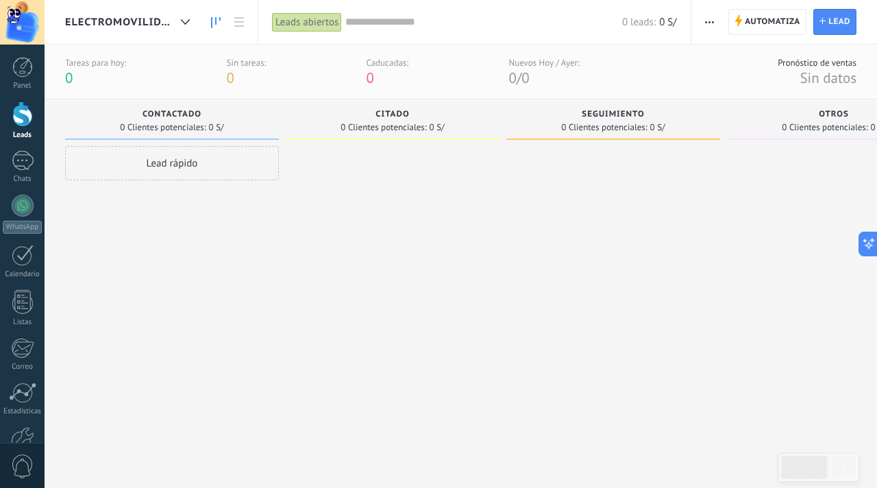
drag, startPoint x: 542, startPoint y: 83, endPoint x: 503, endPoint y: 57, distance: 46.9
click at [503, 57] on div "Tareas para hoy: 0 Sin tareas: 0 Caducadas: 0 Nuevos Hoy / Ayer: 0 / 0" at bounding box center [322, 72] width 514 height 30
drag, startPoint x: 506, startPoint y: 63, endPoint x: 538, endPoint y: 82, distance: 37.1
click at [538, 82] on div "Tareas para hoy: 0 Sin tareas: 0 Caducadas: 0 Nuevos Hoy / Ayer: 0 / 0" at bounding box center [322, 72] width 514 height 30
drag, startPoint x: 510, startPoint y: 66, endPoint x: 542, endPoint y: 81, distance: 35.3
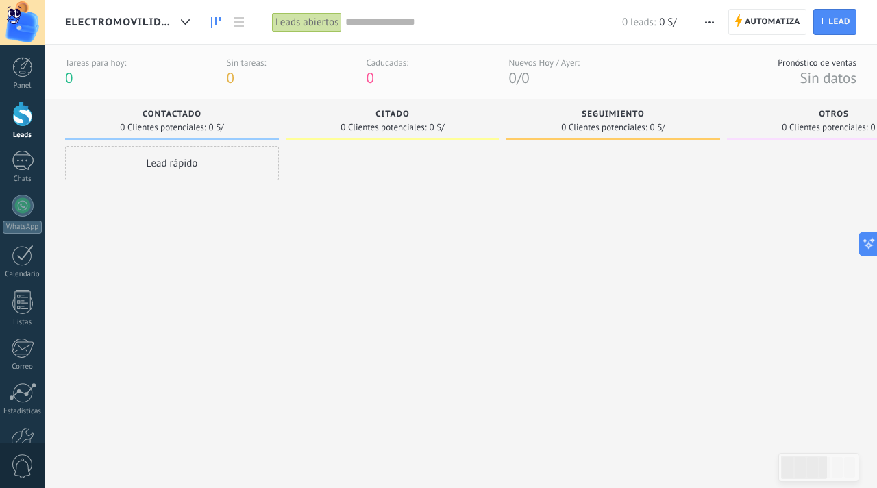
click at [542, 81] on div "Nuevos Hoy / Ayer: 0 / 0" at bounding box center [543, 72] width 71 height 30
drag, startPoint x: 542, startPoint y: 81, endPoint x: 503, endPoint y: 55, distance: 46.0
click at [503, 57] on div "Tareas para hoy: 0 Sin tareas: 0 Caducadas: 0 Nuevos Hoy / Ayer: 0 / 0" at bounding box center [322, 72] width 514 height 30
drag, startPoint x: 493, startPoint y: 18, endPoint x: 555, endPoint y: 83, distance: 89.6
click at [555, 83] on div "ELECTROMOVILIDAD Leads abiertos Aplicar 0 leads: 0 S/ Leads abiertos Mis leads …" at bounding box center [461, 277] width 832 height 555
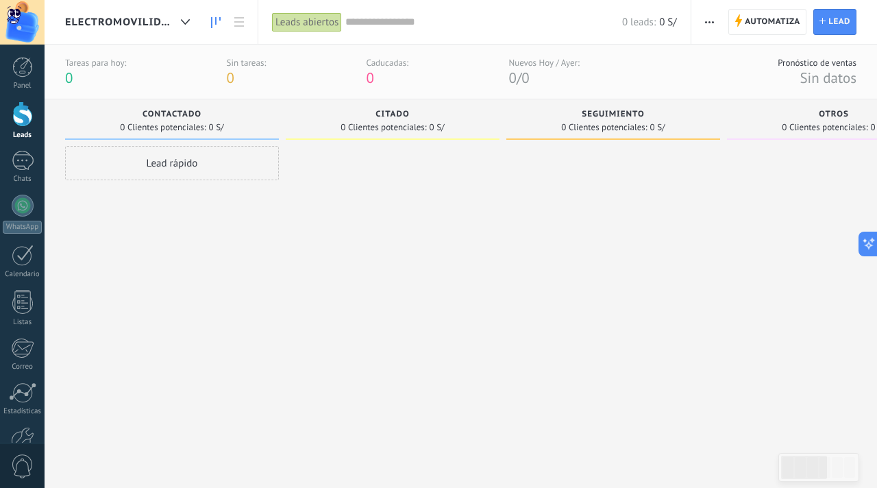
drag, startPoint x: 365, startPoint y: 71, endPoint x: 429, endPoint y: 79, distance: 64.9
click at [408, 73] on div "Tareas para hoy: 0 Sin tareas: 0 Caducadas: 0 Nuevos Hoy / Ayer: 0 / 0" at bounding box center [322, 72] width 514 height 30
drag, startPoint x: 527, startPoint y: 79, endPoint x: 508, endPoint y: 64, distance: 24.8
click at [508, 64] on div "Nuevos Hoy / Ayer: 0 / 0" at bounding box center [543, 72] width 71 height 30
drag, startPoint x: 542, startPoint y: 79, endPoint x: 518, endPoint y: 73, distance: 24.3
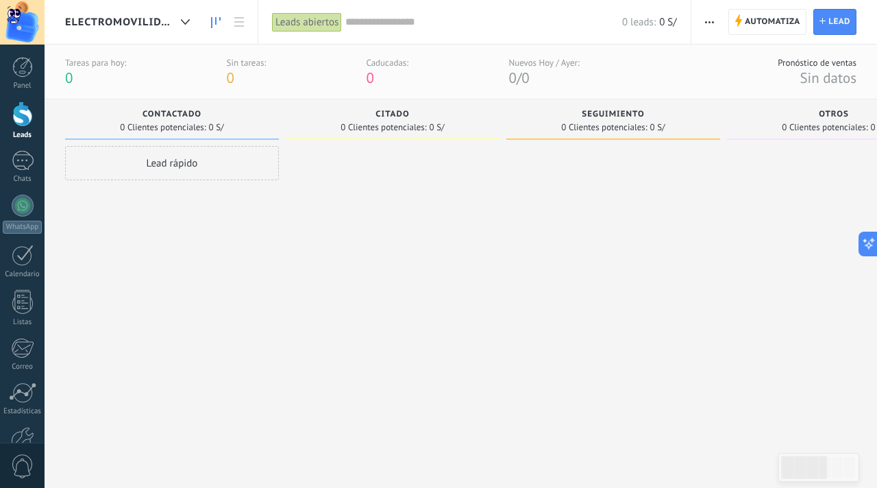
click at [518, 73] on div "Nuevos Hoy / Ayer: 0 / 0" at bounding box center [543, 72] width 71 height 30
drag, startPoint x: 536, startPoint y: 77, endPoint x: 540, endPoint y: 62, distance: 14.8
click at [540, 62] on div "Nuevos Hoy / Ayer: 0 / 0" at bounding box center [543, 72] width 71 height 30
drag, startPoint x: 540, startPoint y: 77, endPoint x: 503, endPoint y: 62, distance: 40.2
click at [503, 62] on div "Tareas para hoy: 0 Sin tareas: 0 Caducadas: 0 Nuevos Hoy / Ayer: 0 / 0" at bounding box center [322, 72] width 514 height 30
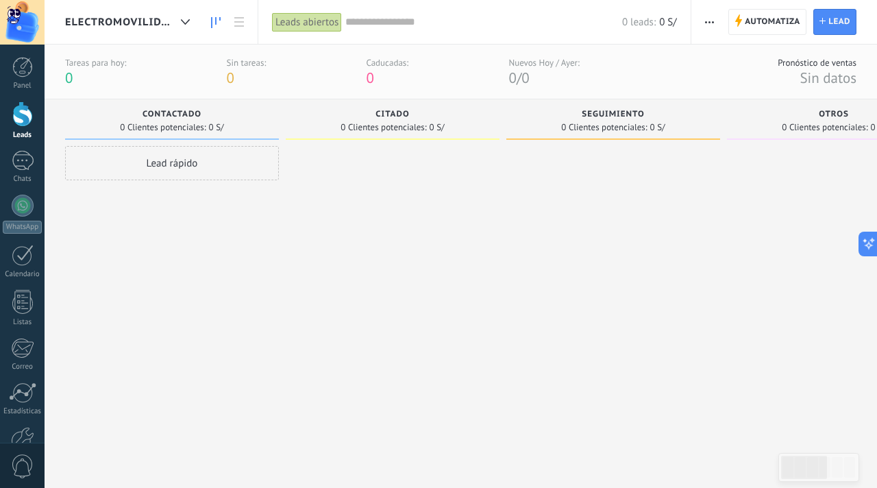
drag, startPoint x: 383, startPoint y: 79, endPoint x: 364, endPoint y: 62, distance: 24.7
click at [365, 58] on div "Tareas para hoy: 0 Sin tareas: 0 Caducadas: 0 Nuevos Hoy / Ayer: 0 / 0" at bounding box center [322, 72] width 514 height 30
drag, startPoint x: 244, startPoint y: 83, endPoint x: 223, endPoint y: 60, distance: 30.5
click at [223, 60] on div "Tareas para hoy: 0 Sin tareas: 0 Caducadas: 0 Nuevos Hoy / Ayer: 0 / 0" at bounding box center [322, 72] width 514 height 30
drag, startPoint x: 359, startPoint y: 60, endPoint x: 459, endPoint y: 79, distance: 101.8
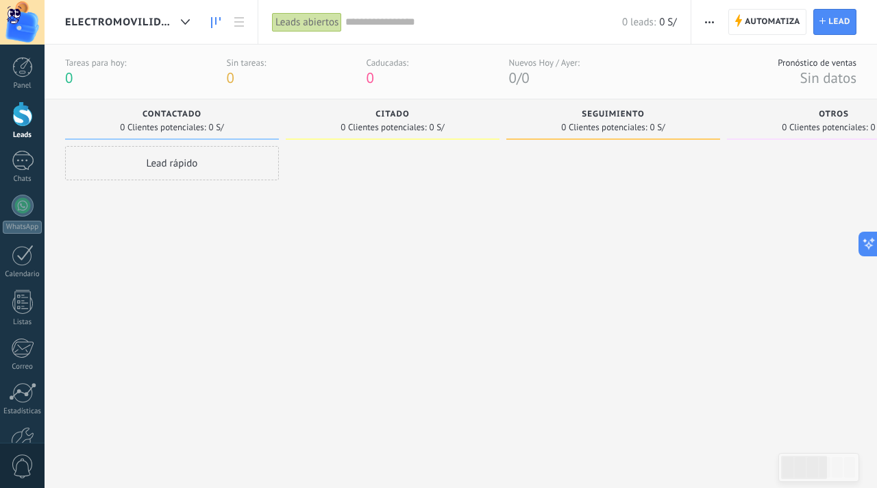
click at [458, 79] on div "Tareas para hoy: 0 Sin tareas: 0 Caducadas: 0 Nuevos Hoy / Ayer: 0 / 0" at bounding box center [322, 72] width 514 height 30
drag, startPoint x: 546, startPoint y: 73, endPoint x: 514, endPoint y: 65, distance: 33.2
click at [514, 65] on div "Nuevos Hoy / Ayer: 0 / 0" at bounding box center [543, 72] width 71 height 30
drag, startPoint x: 544, startPoint y: 79, endPoint x: 508, endPoint y: 63, distance: 38.9
click at [508, 63] on div "Nuevos Hoy / Ayer: 0 / 0" at bounding box center [543, 72] width 71 height 30
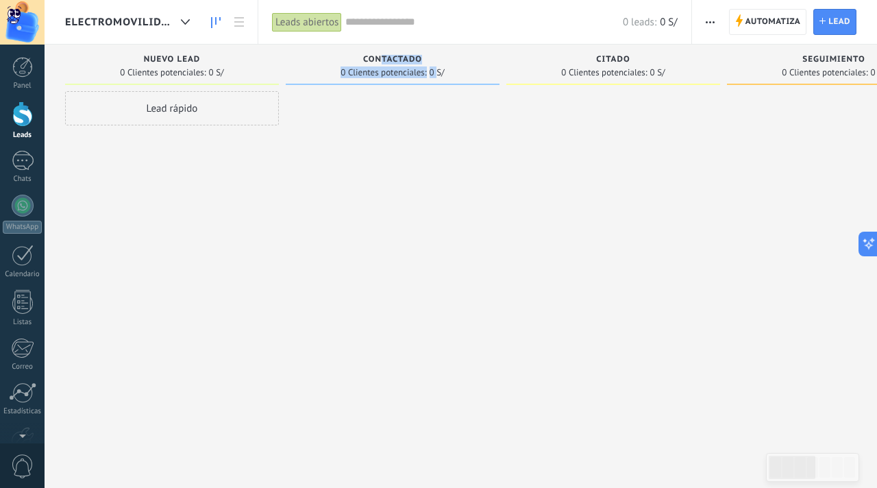
drag, startPoint x: 438, startPoint y: 70, endPoint x: 380, endPoint y: 60, distance: 59.0
click at [380, 60] on div "Contactado 0 Clientes potenciales: 0 S/" at bounding box center [393, 65] width 214 height 40
click at [449, 70] on div "0 Clientes potenciales: 0 S/" at bounding box center [392, 72] width 200 height 12
